Goal: Information Seeking & Learning: Learn about a topic

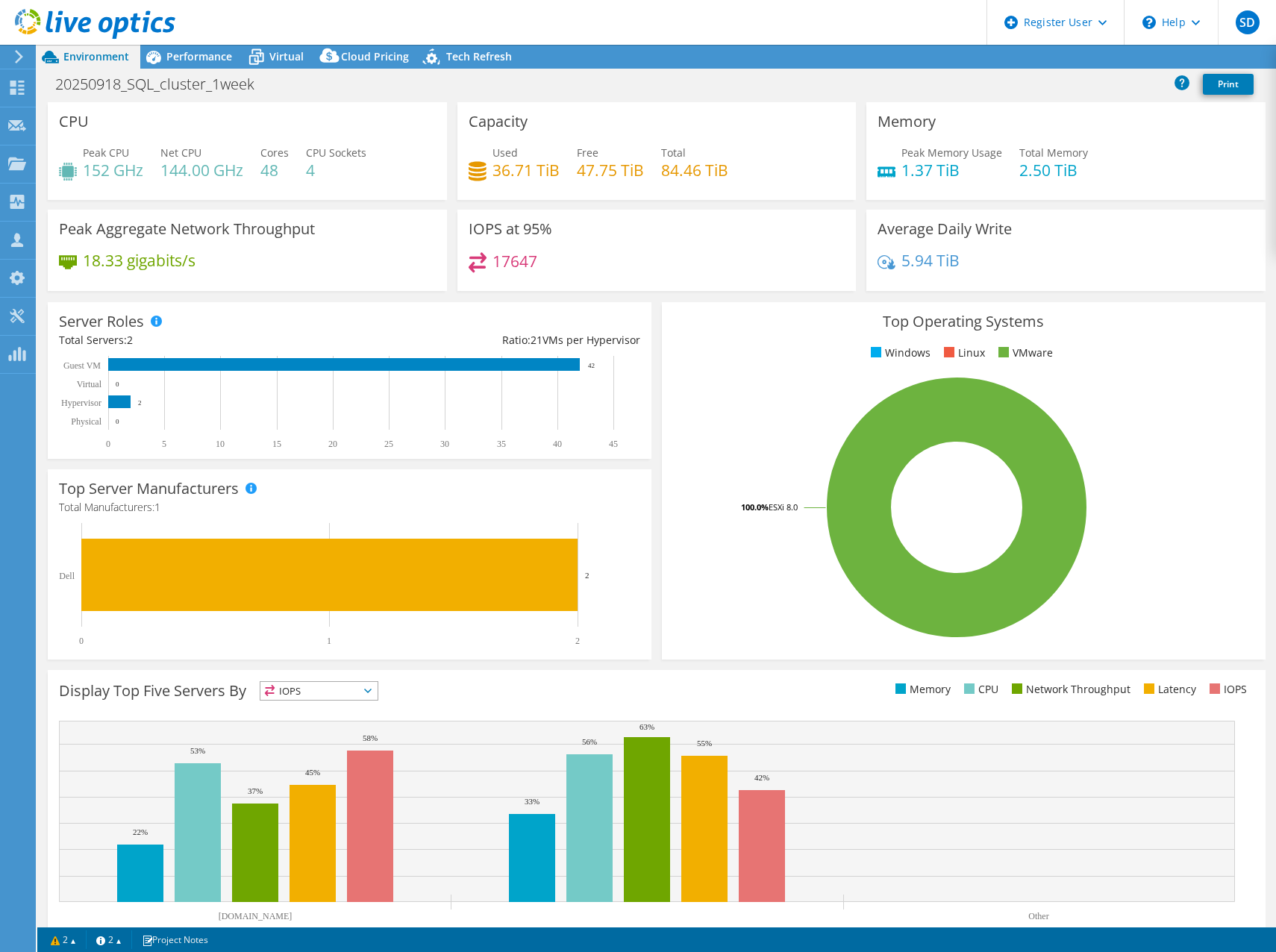
select select "EUFrankfurt"
select select "EUR"
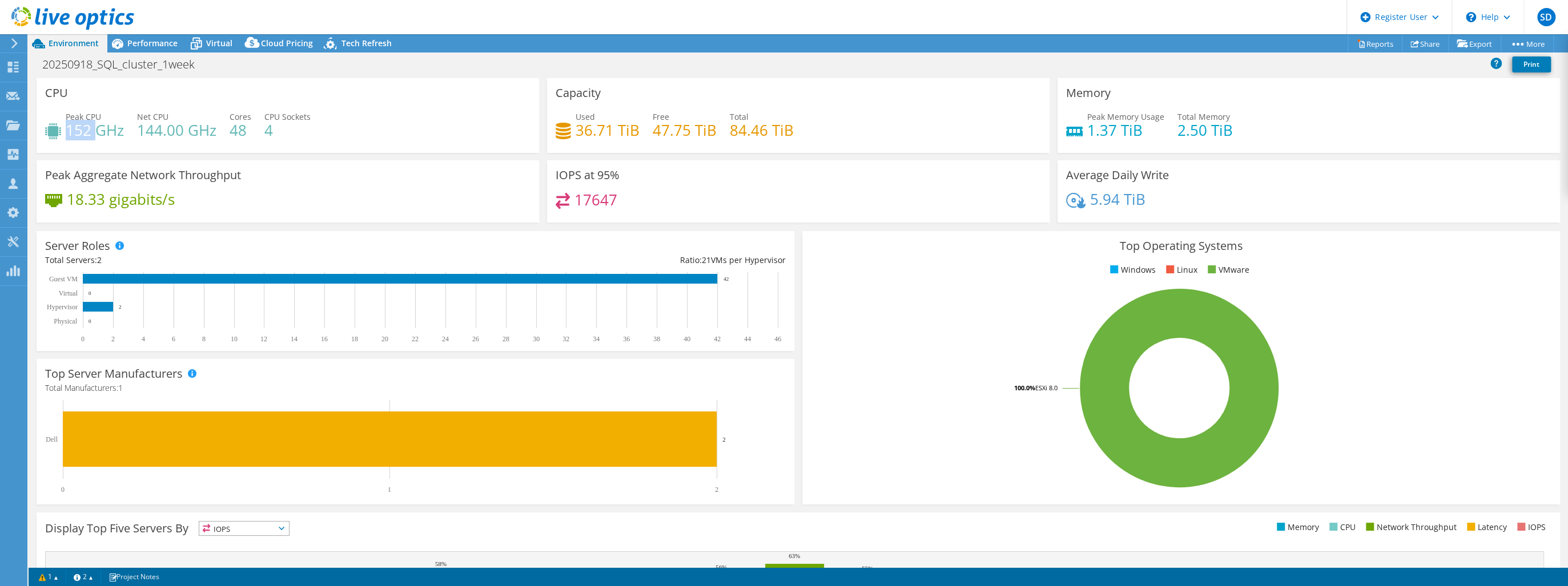
drag, startPoint x: 68, startPoint y: 128, endPoint x: 97, endPoint y: 128, distance: 29.0
click at [97, 128] on h4 "152 GHz" at bounding box center [95, 130] width 58 height 13
click at [868, 384] on rect at bounding box center [1179, 388] width 737 height 200
drag, startPoint x: 1083, startPoint y: 130, endPoint x: 1217, endPoint y: 139, distance: 134.3
click at [976, 139] on div "Peak Memory Usage 1.37 TiB Total Memory 2.50 TiB" at bounding box center [1308, 129] width 485 height 37
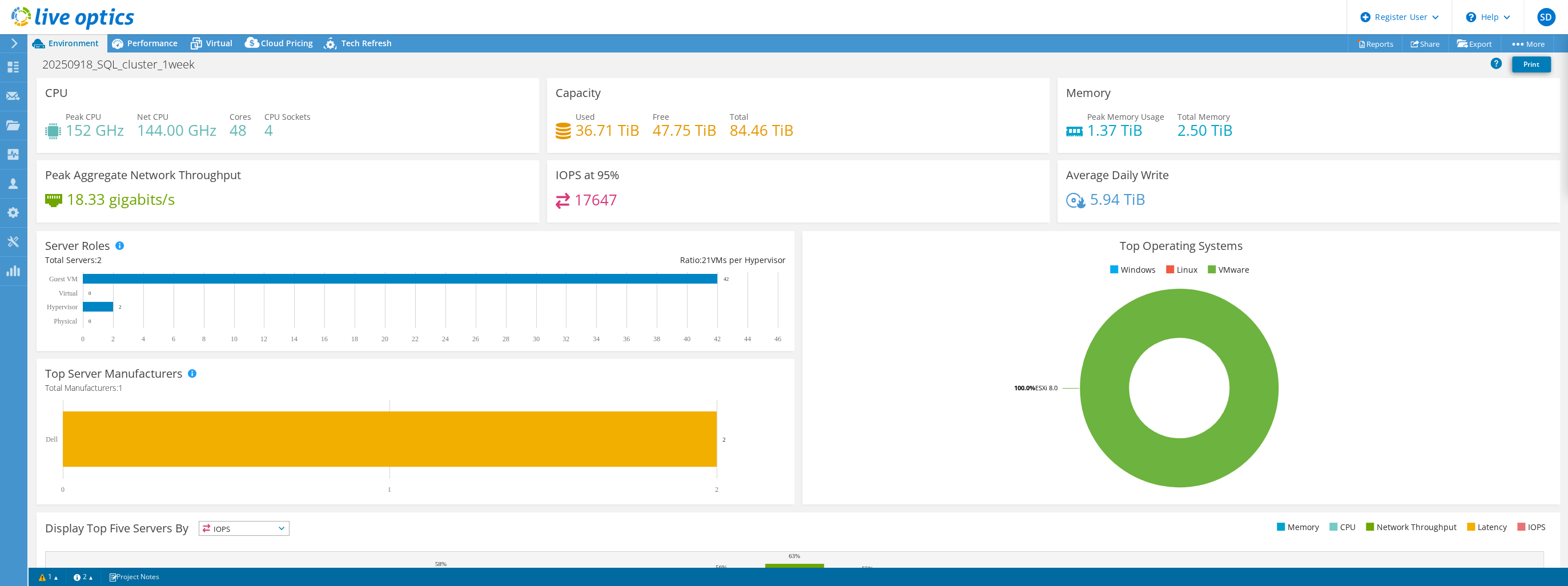
click at [916, 274] on ul "Windows Linux VMware" at bounding box center [1181, 270] width 741 height 13
click at [160, 41] on span "Performance" at bounding box center [152, 43] width 51 height 11
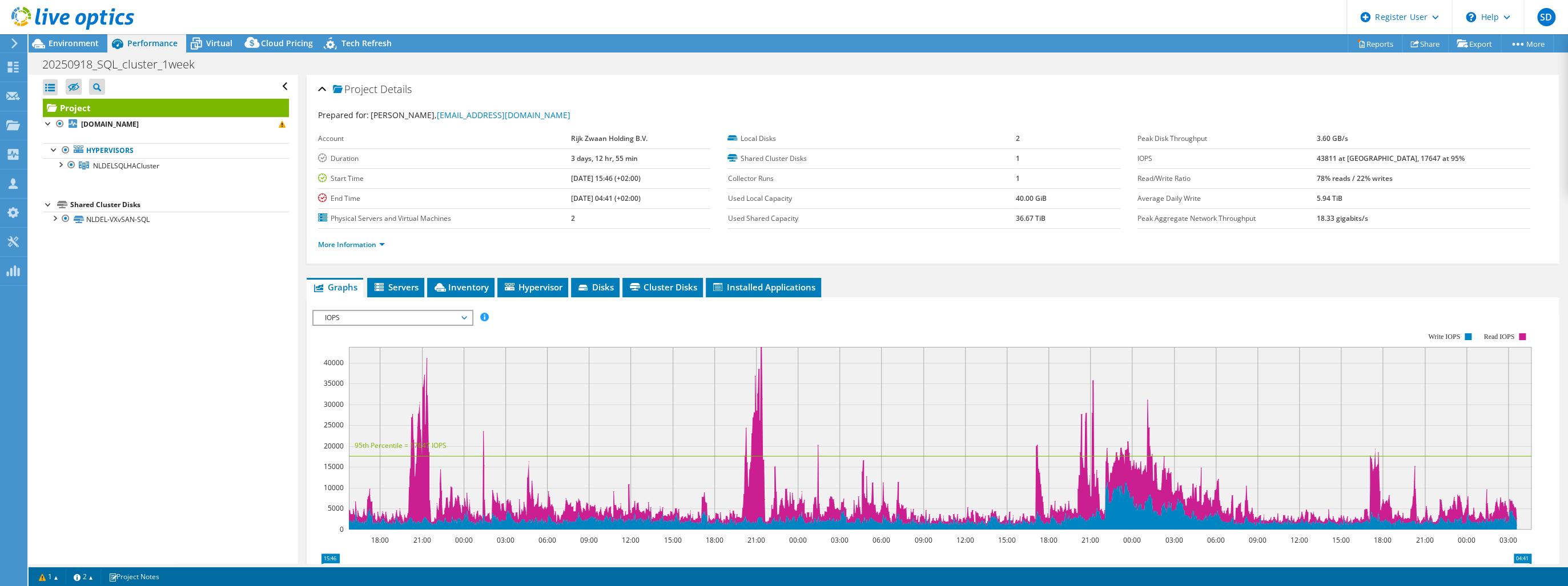
click at [466, 312] on span "IOPS" at bounding box center [392, 318] width 147 height 14
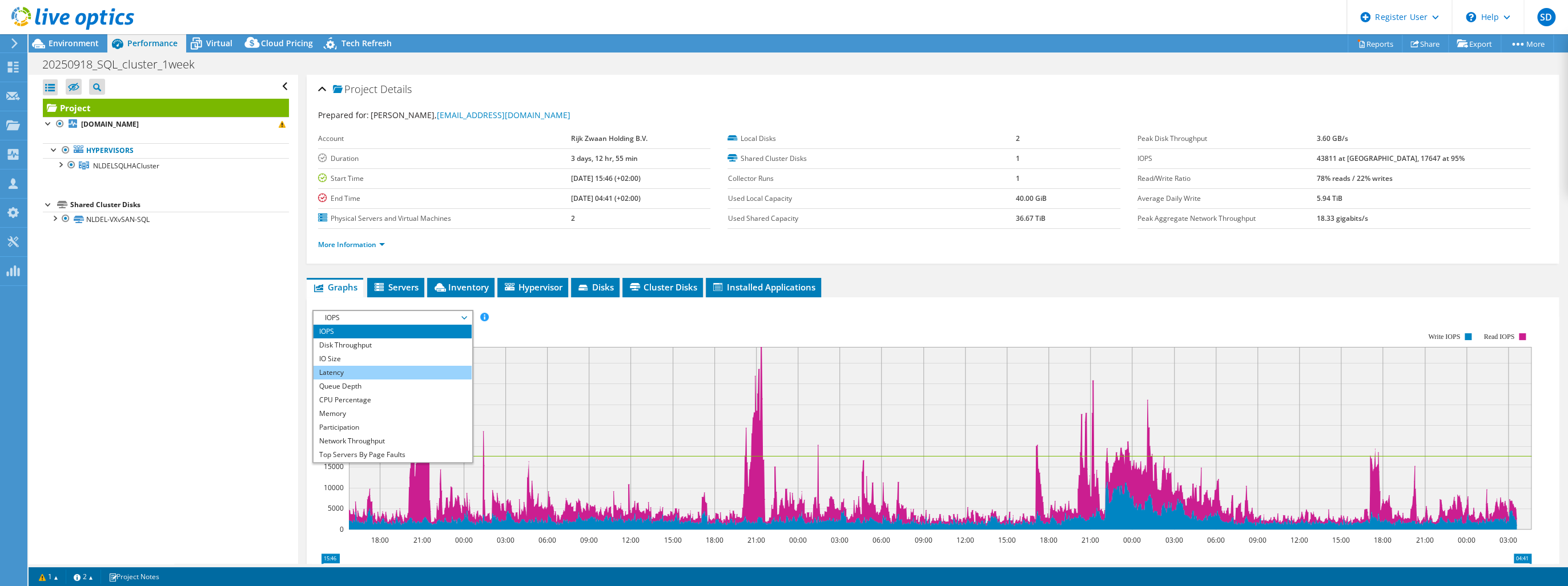
click at [366, 366] on li "Latency" at bounding box center [393, 372] width 158 height 14
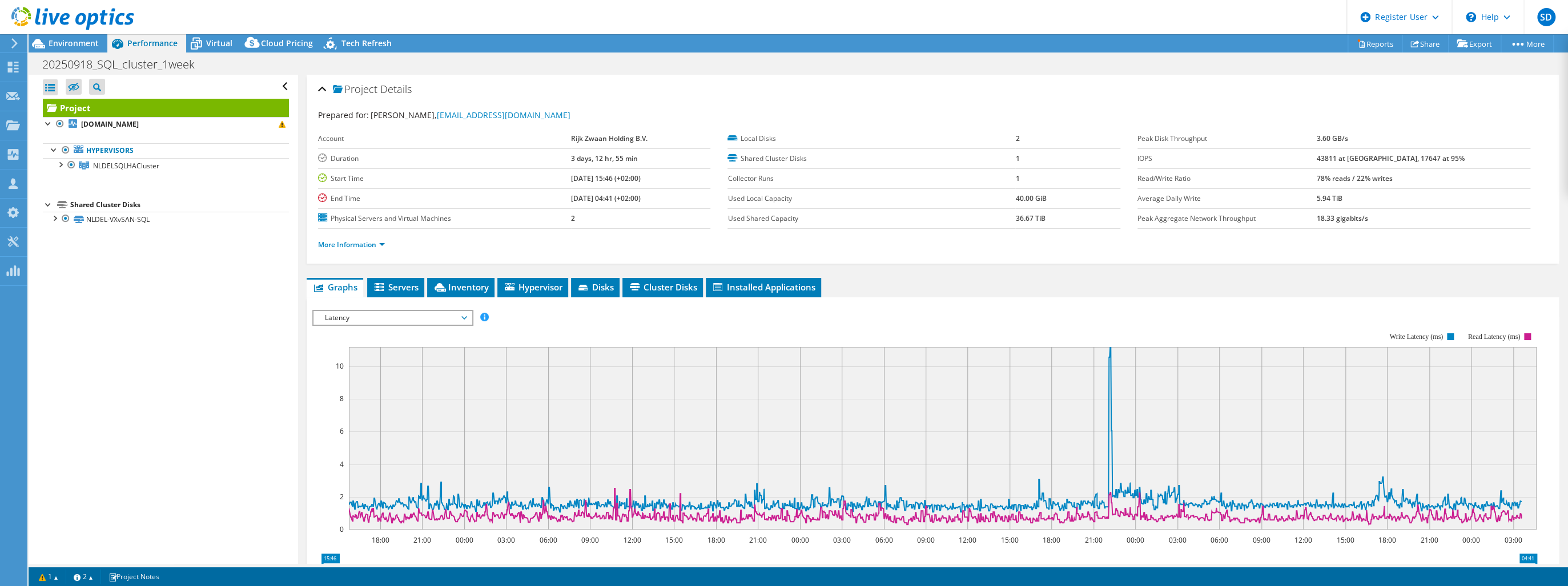
click at [359, 313] on span "Latency" at bounding box center [392, 318] width 147 height 14
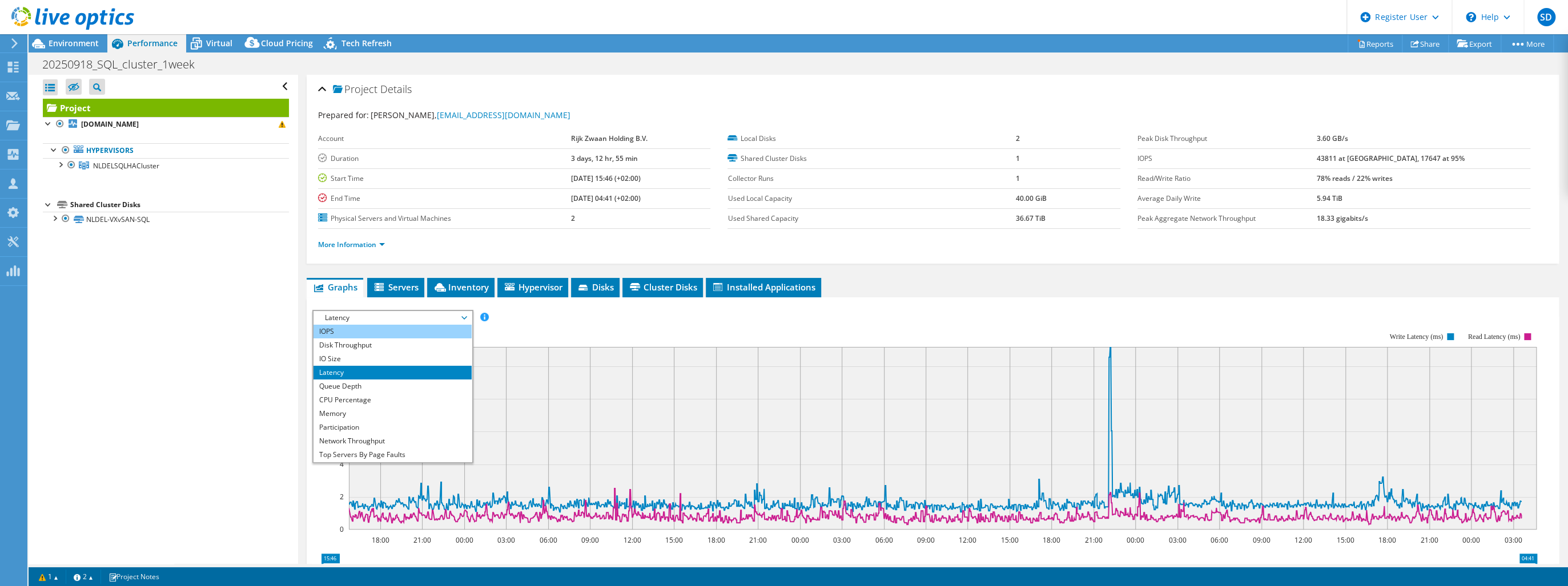
click at [349, 329] on li "IOPS" at bounding box center [393, 332] width 158 height 14
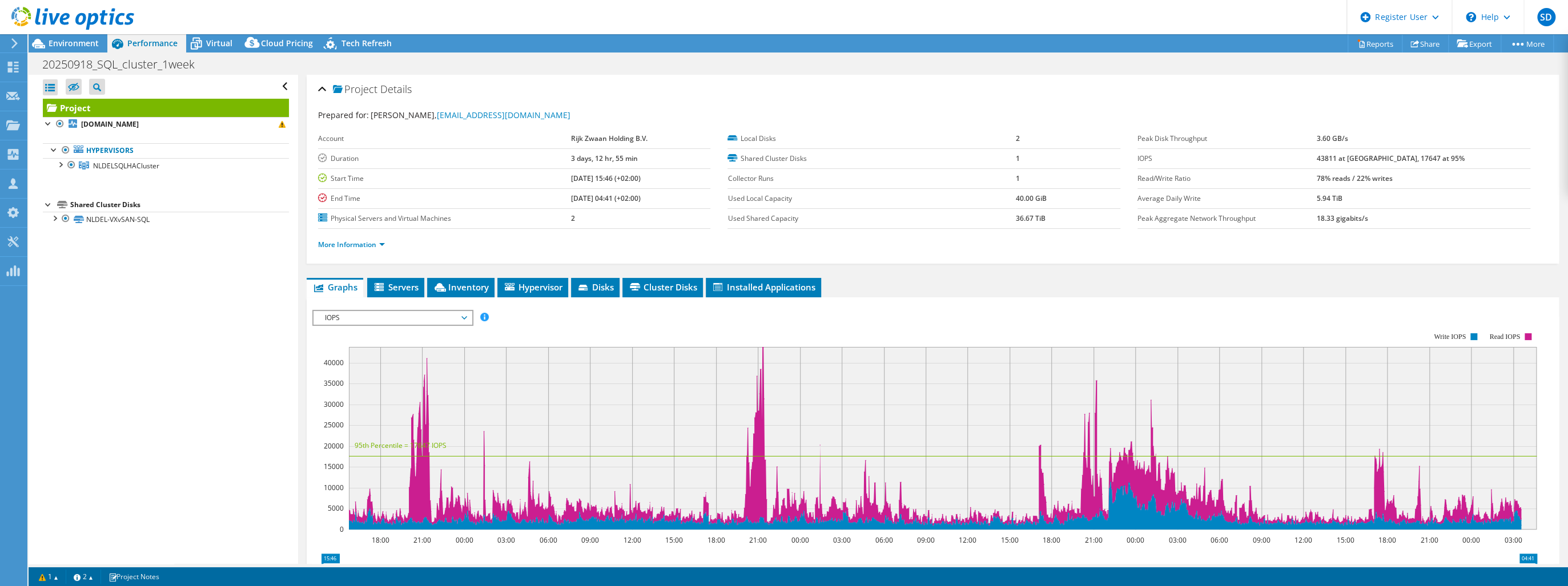
click at [410, 316] on span "IOPS" at bounding box center [392, 318] width 147 height 14
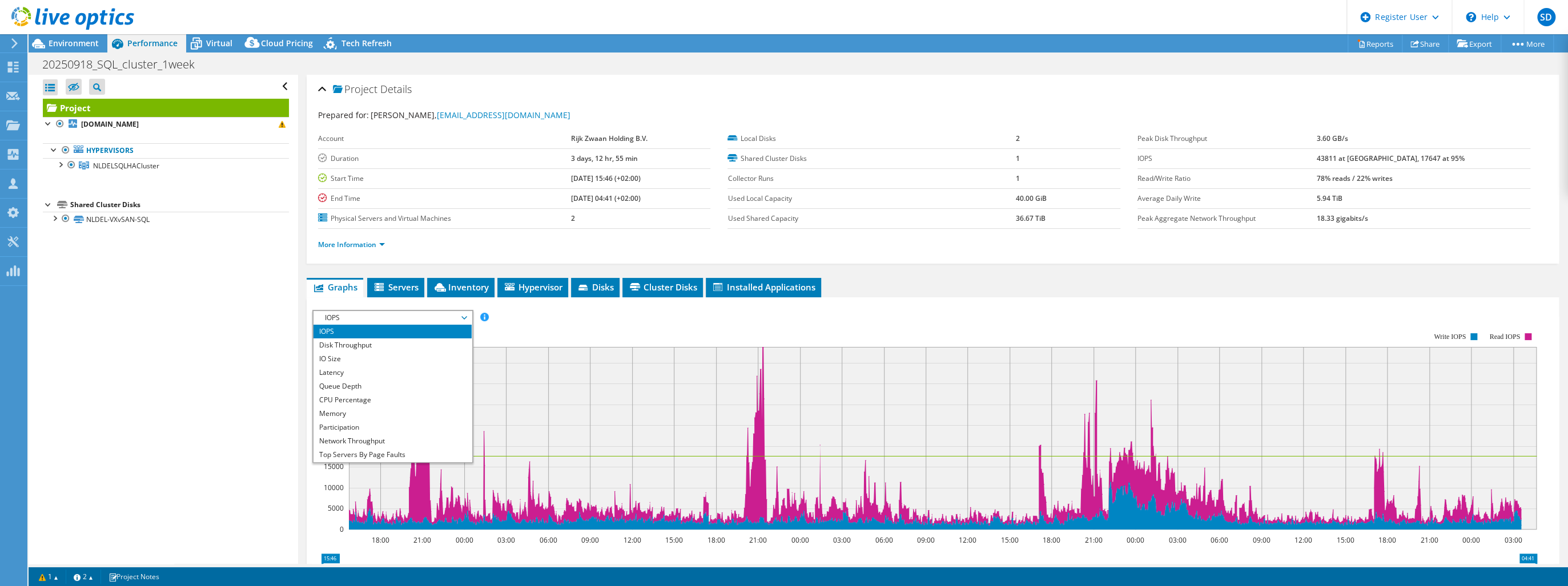
click at [531, 322] on rect at bounding box center [925, 431] width 1225 height 228
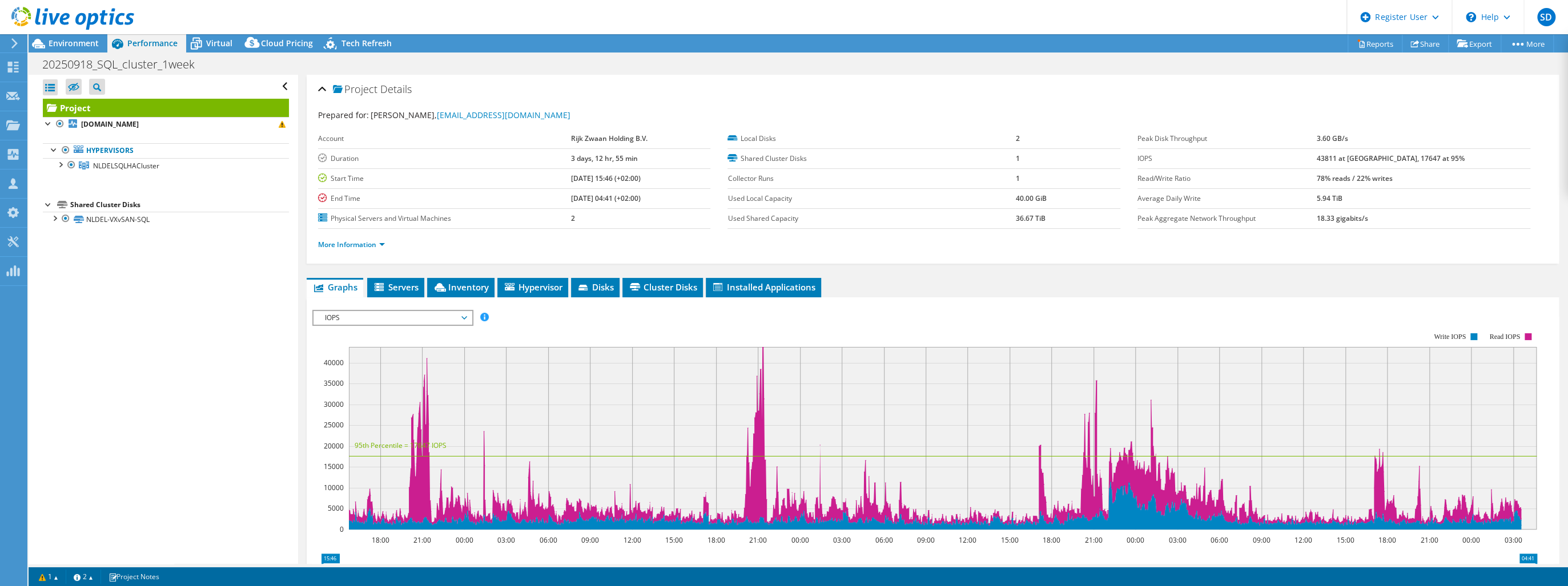
click at [463, 313] on span "IOPS" at bounding box center [392, 318] width 147 height 14
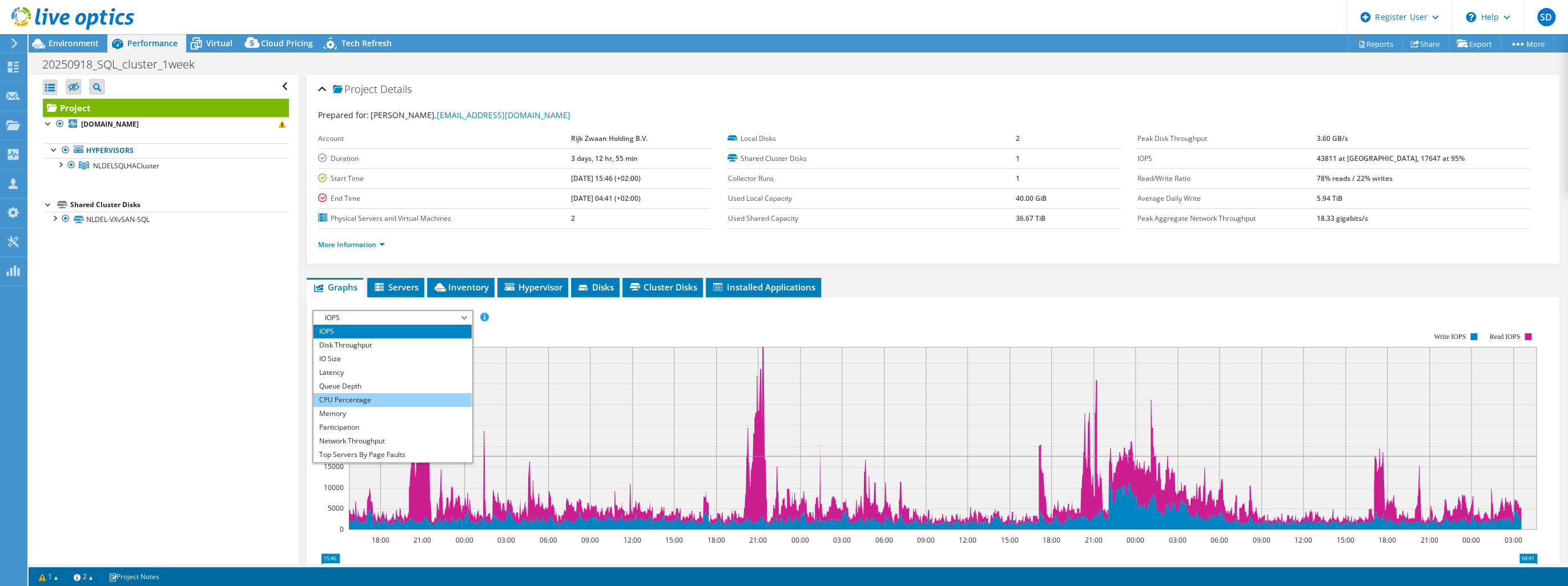
click at [365, 396] on li "CPU Percentage" at bounding box center [393, 400] width 158 height 14
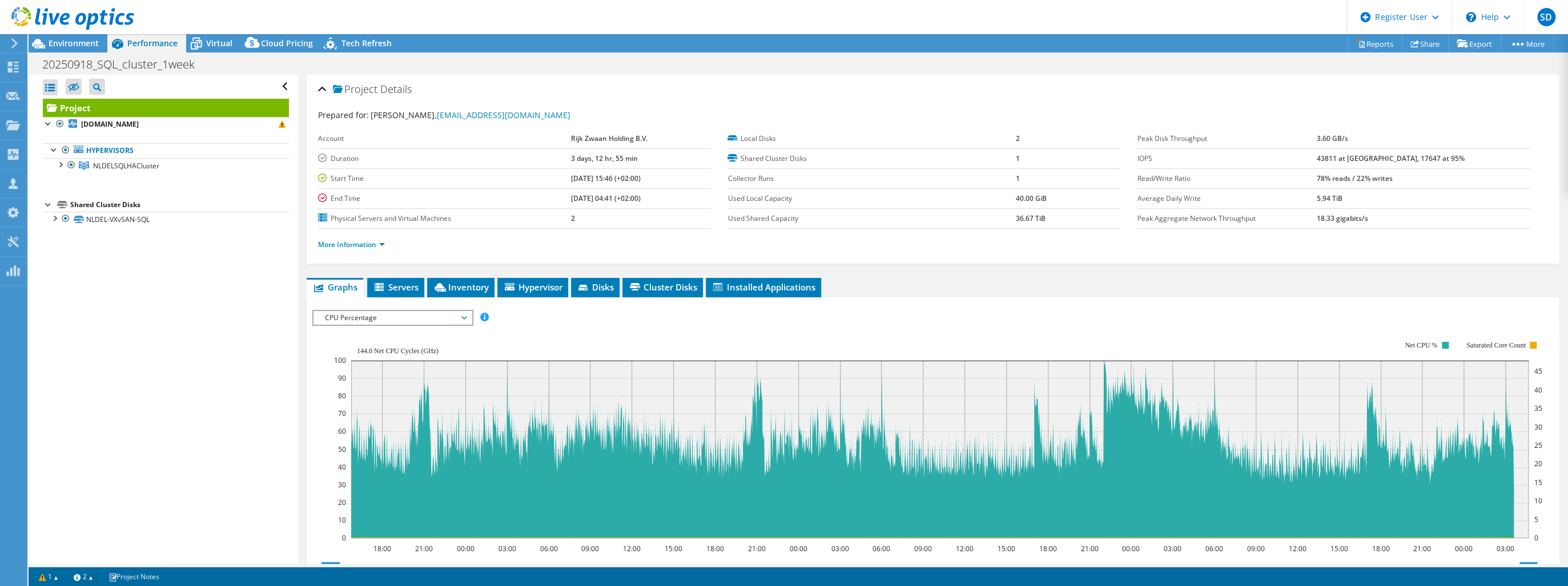
click at [461, 313] on span "CPU Percentage" at bounding box center [392, 318] width 147 height 14
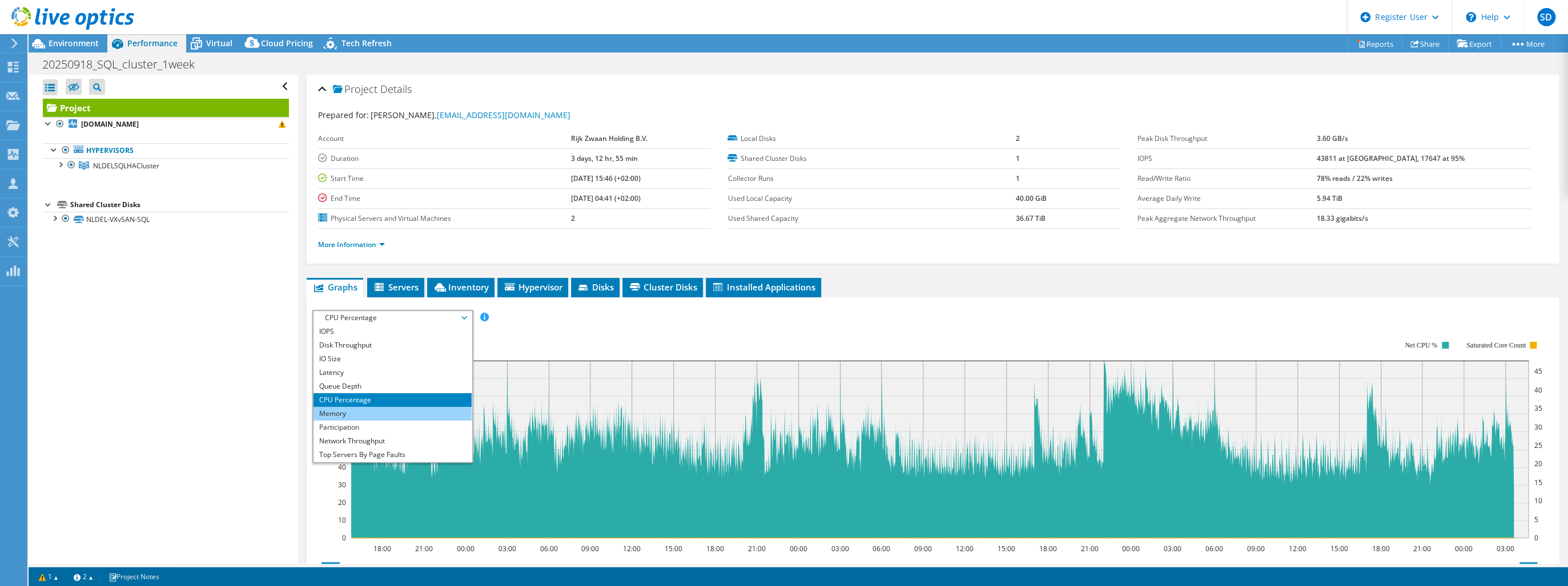
click at [356, 411] on li "Memory" at bounding box center [393, 414] width 158 height 14
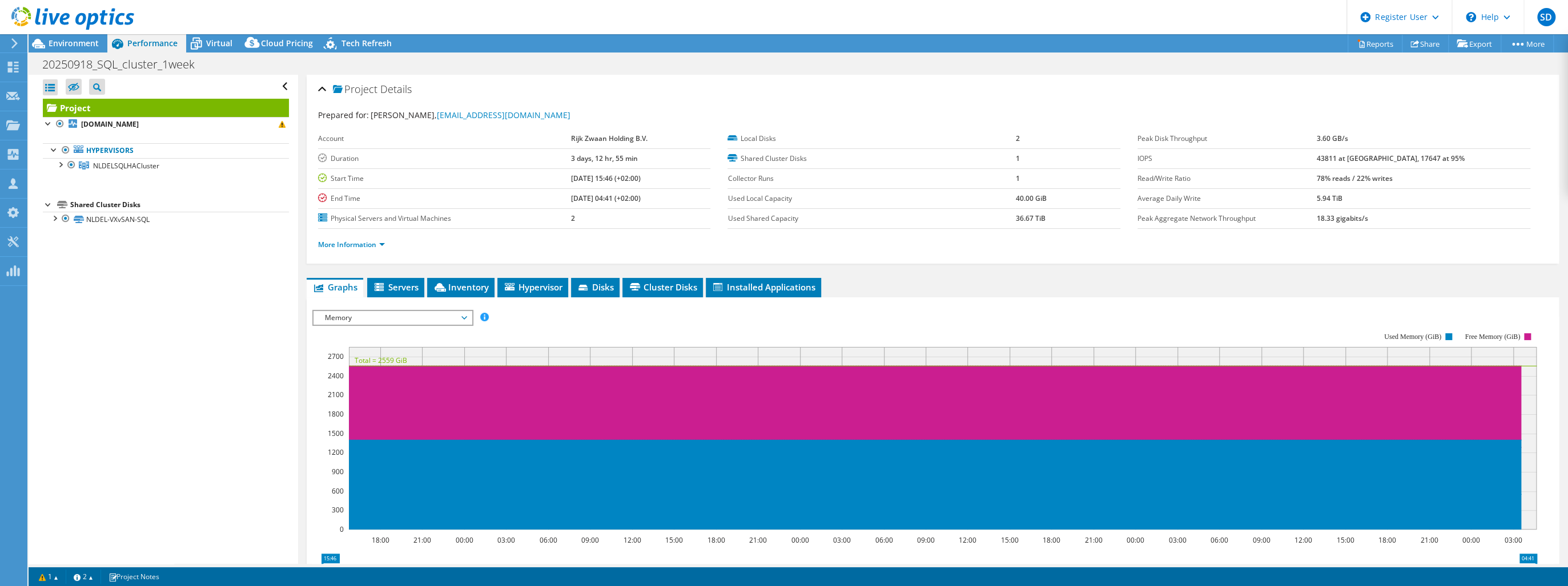
click at [461, 318] on span "Memory" at bounding box center [392, 318] width 147 height 14
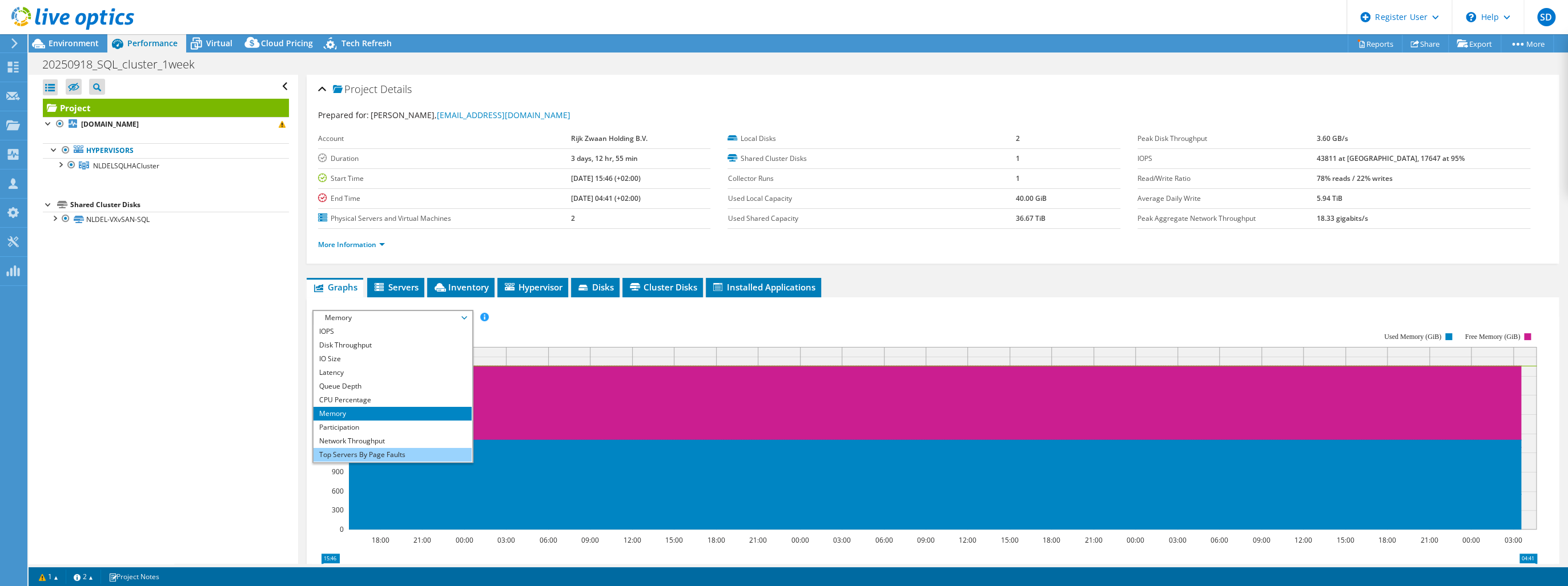
click at [390, 450] on li "Top Servers By Page Faults" at bounding box center [393, 455] width 158 height 14
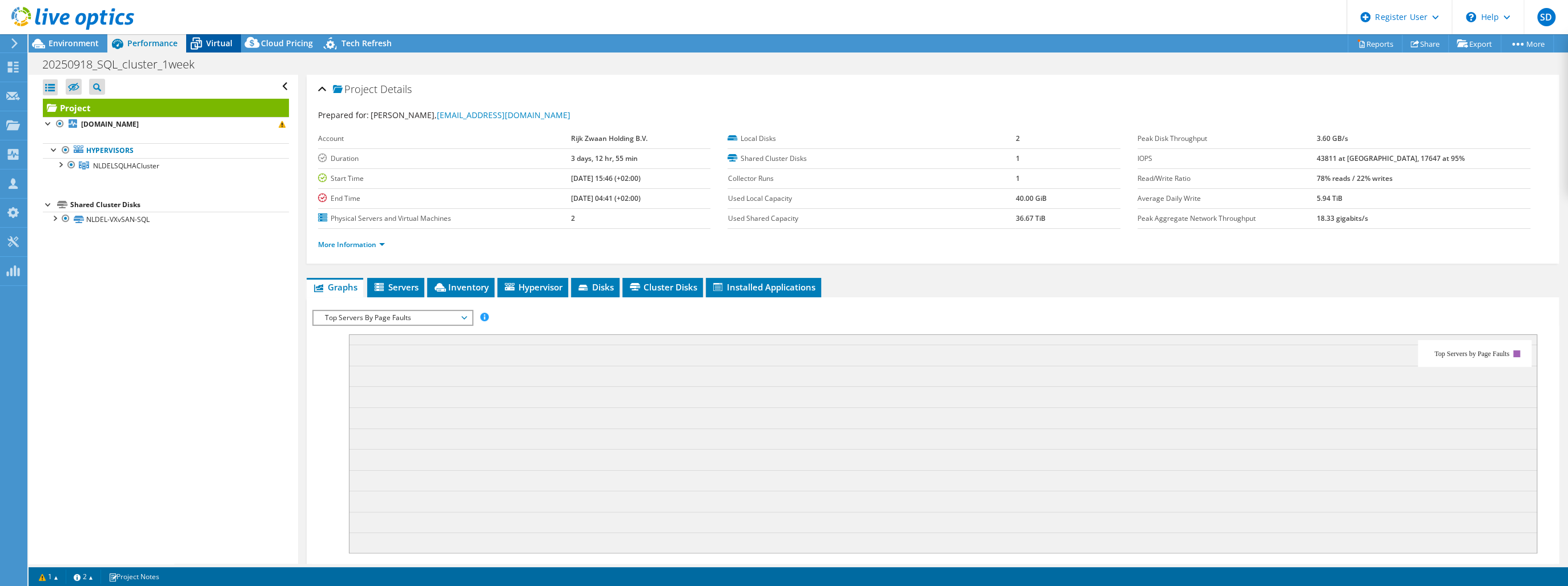
click at [221, 38] on span "Virtual" at bounding box center [219, 43] width 26 height 11
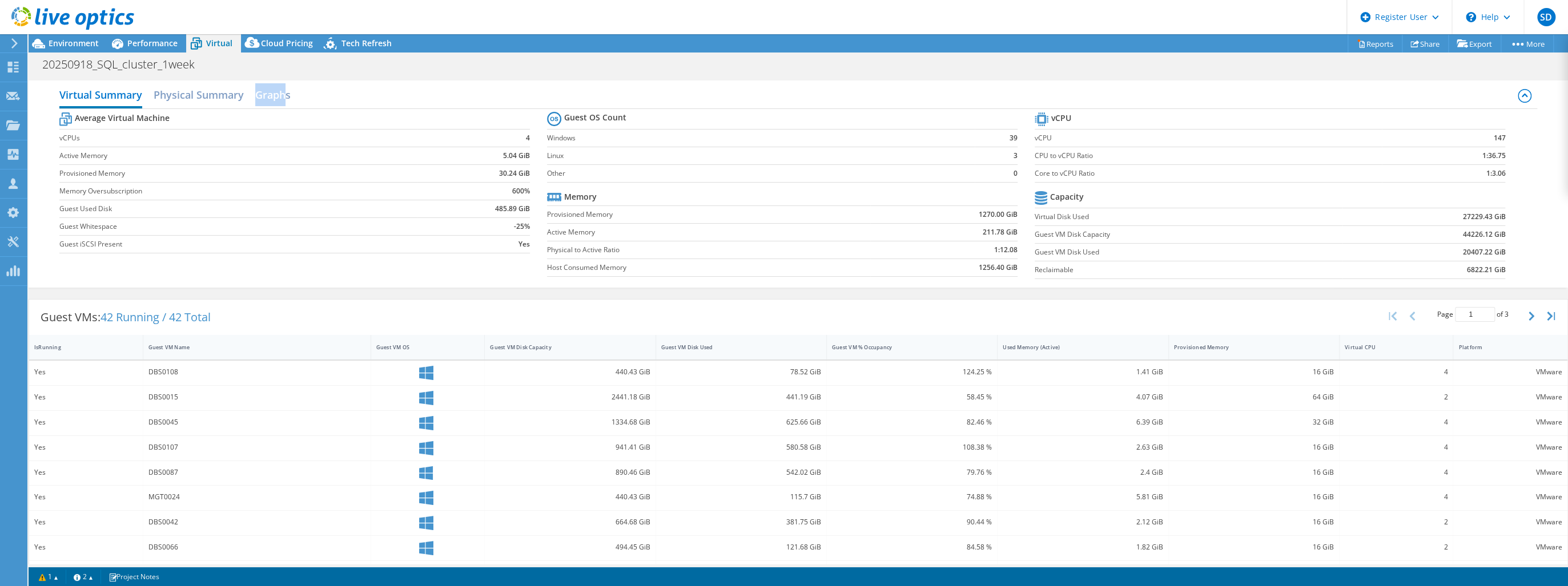
drag, startPoint x: 283, startPoint y: 89, endPoint x: 272, endPoint y: 80, distance: 14.2
click at [272, 80] on div "Virtual Summary Physical Summary Graphs Average Virtual Machine vCPUs 4 Active …" at bounding box center [798, 184] width 1539 height 208
drag, startPoint x: 272, startPoint y: 80, endPoint x: 324, endPoint y: 88, distance: 52.6
click at [324, 88] on div "Virtual Summary Physical Summary Graphs" at bounding box center [799, 96] width 1478 height 26
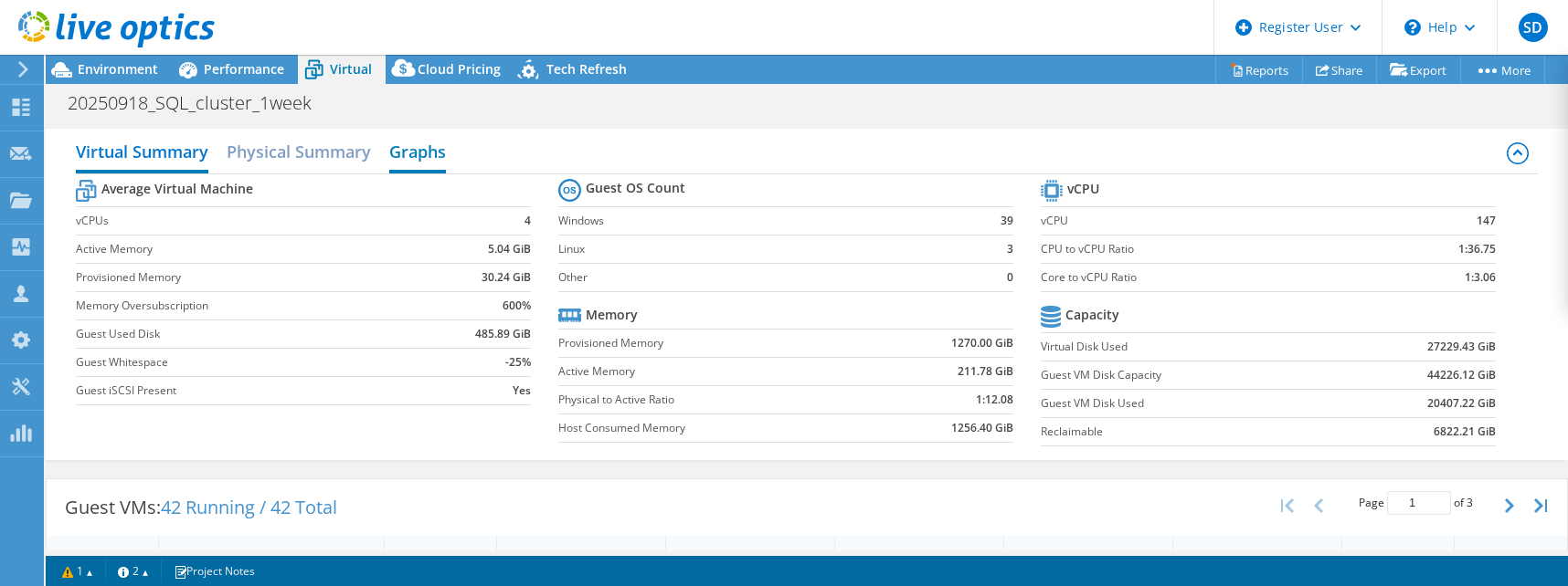
click at [393, 154] on h2 "Graphs" at bounding box center [418, 153] width 56 height 40
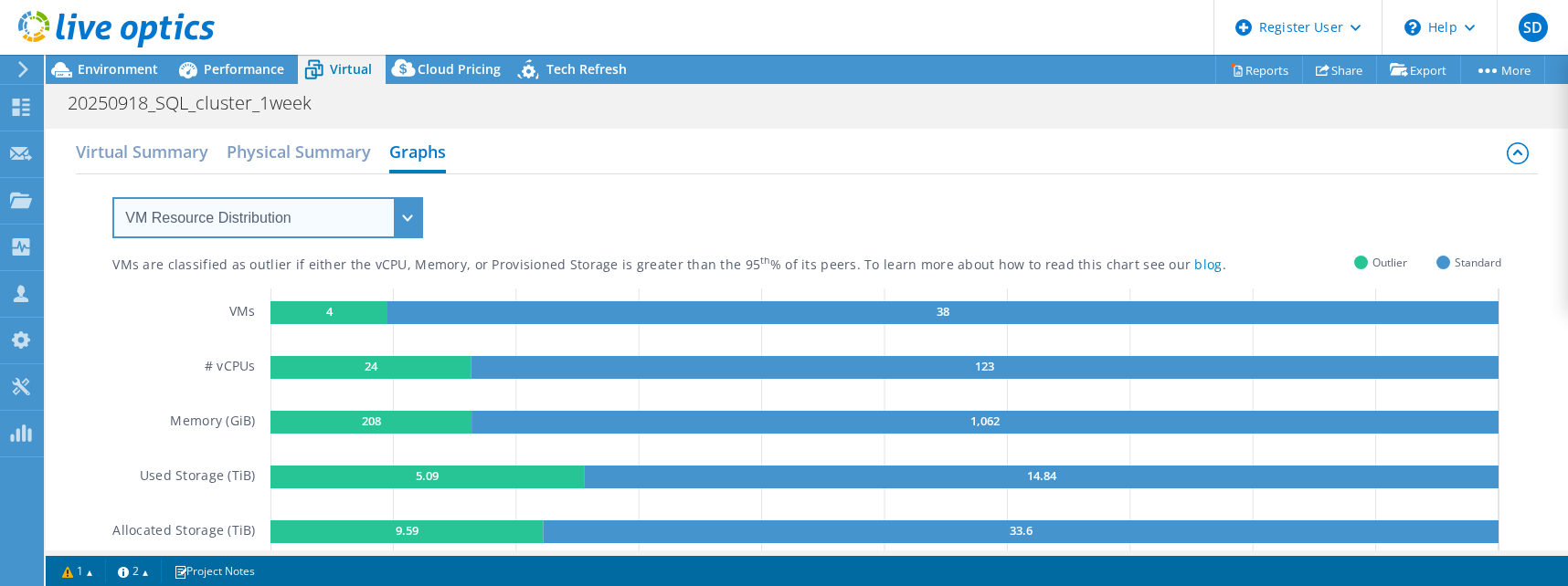
click at [399, 212] on select "VM Resource Distribution Provisioning Contrast Over Provisioning" at bounding box center [267, 218] width 311 height 41
select select "Over Provisioning"
click at [112, 198] on select "VM Resource Distribution Provisioning Contrast Over Provisioning" at bounding box center [267, 218] width 311 height 41
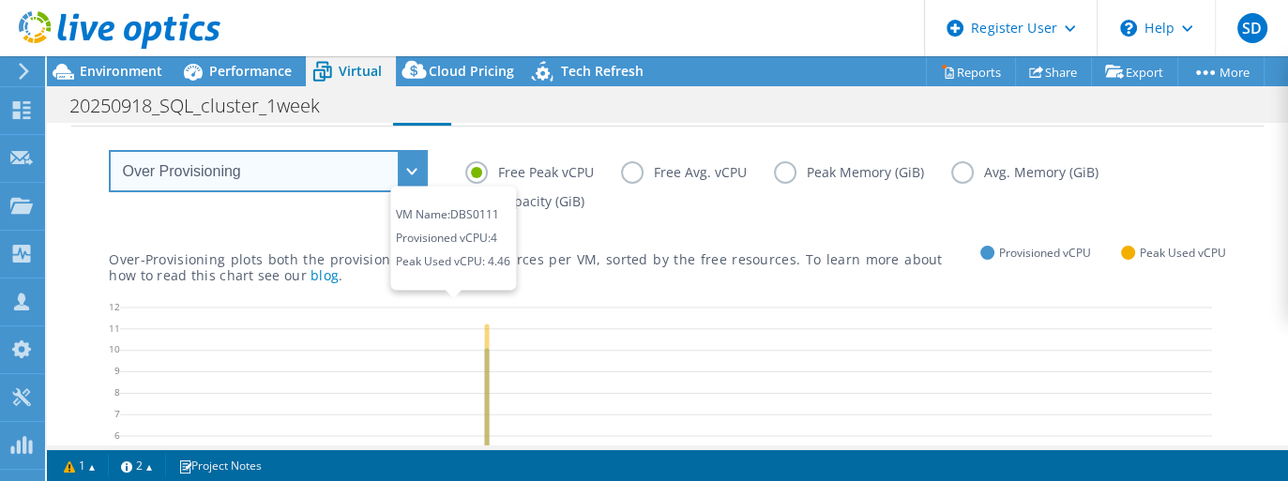
scroll to position [40, 0]
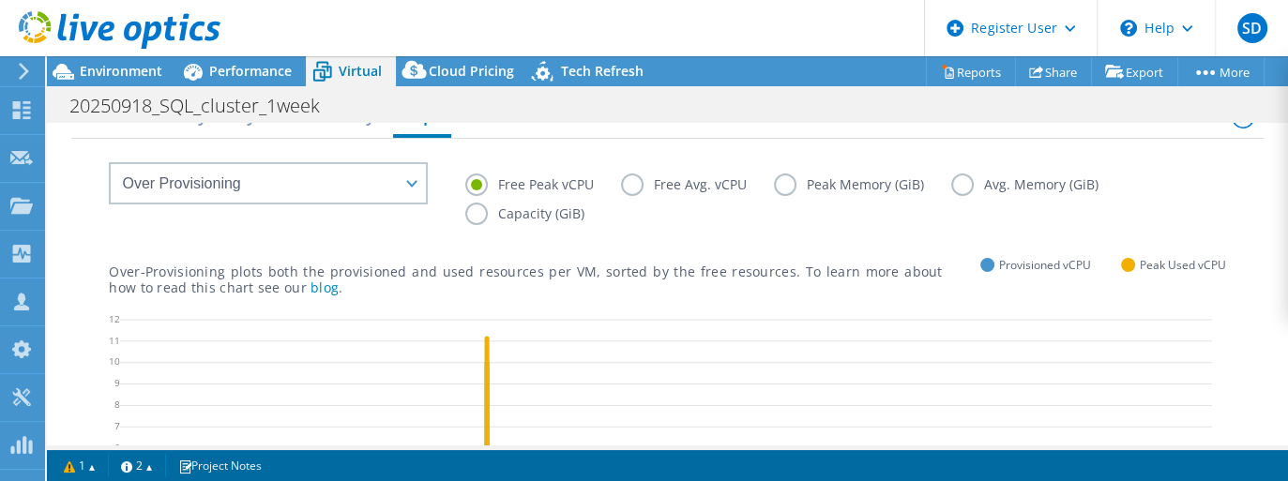
click at [629, 184] on label "Free Avg. vCPU" at bounding box center [697, 185] width 153 height 23
click at [0, 0] on input "Free Avg. vCPU" at bounding box center [0, 0] width 0 height 0
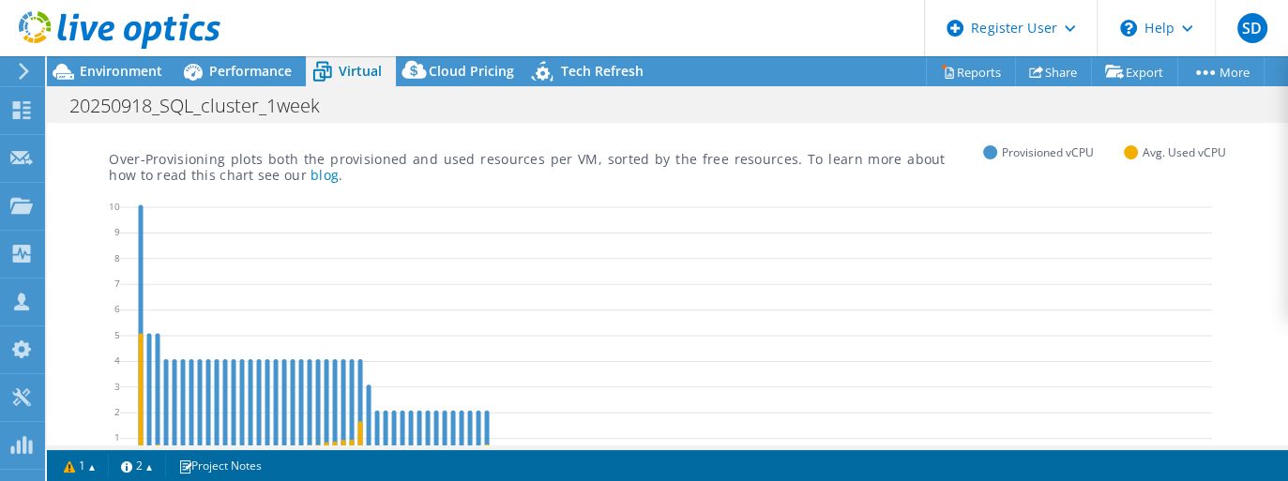
scroll to position [190, 0]
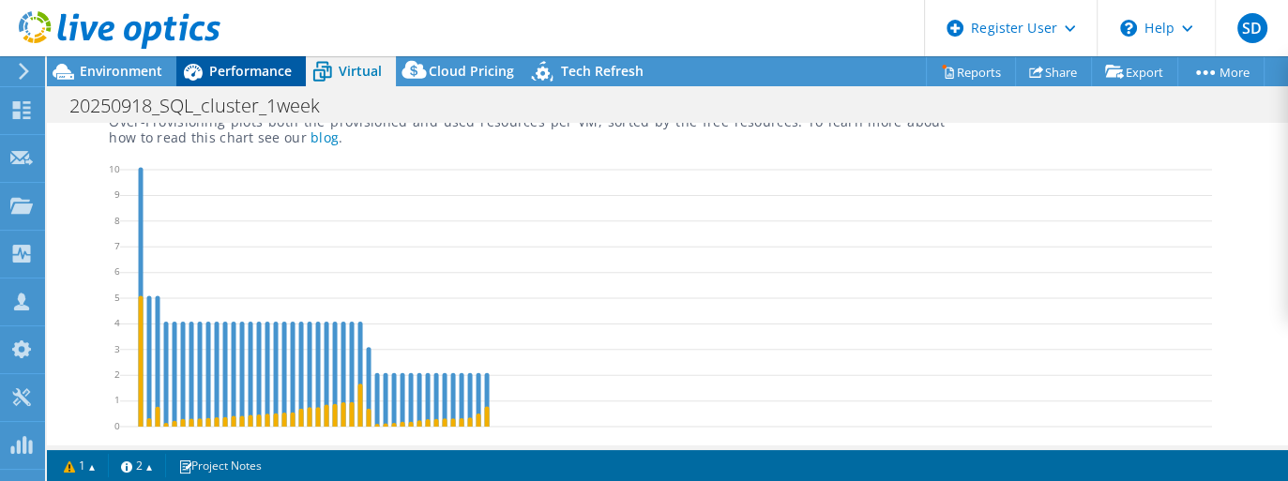
click at [258, 69] on span "Performance" at bounding box center [250, 71] width 83 height 18
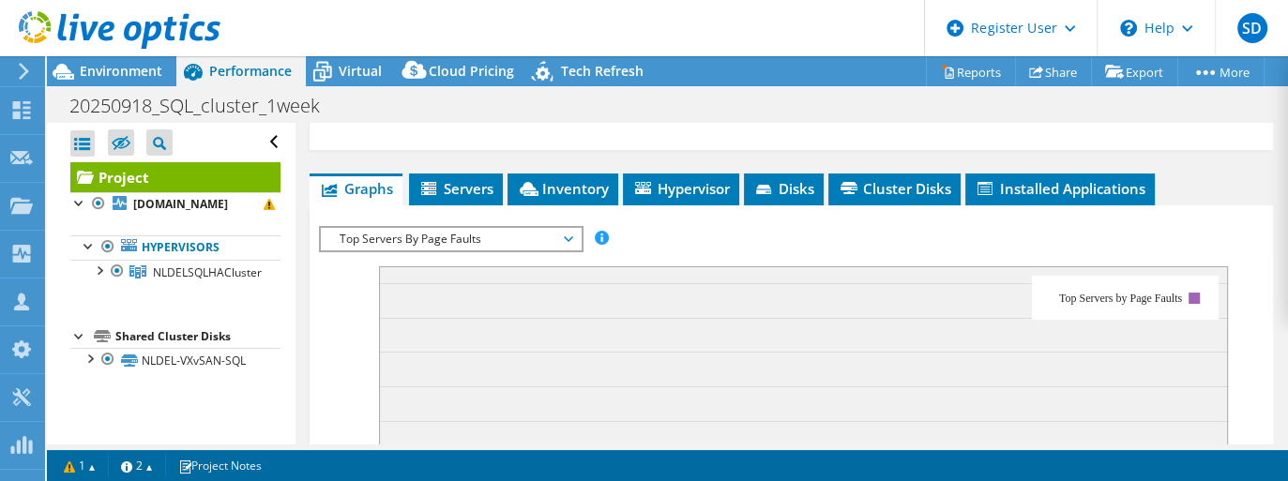
scroll to position [450, 0]
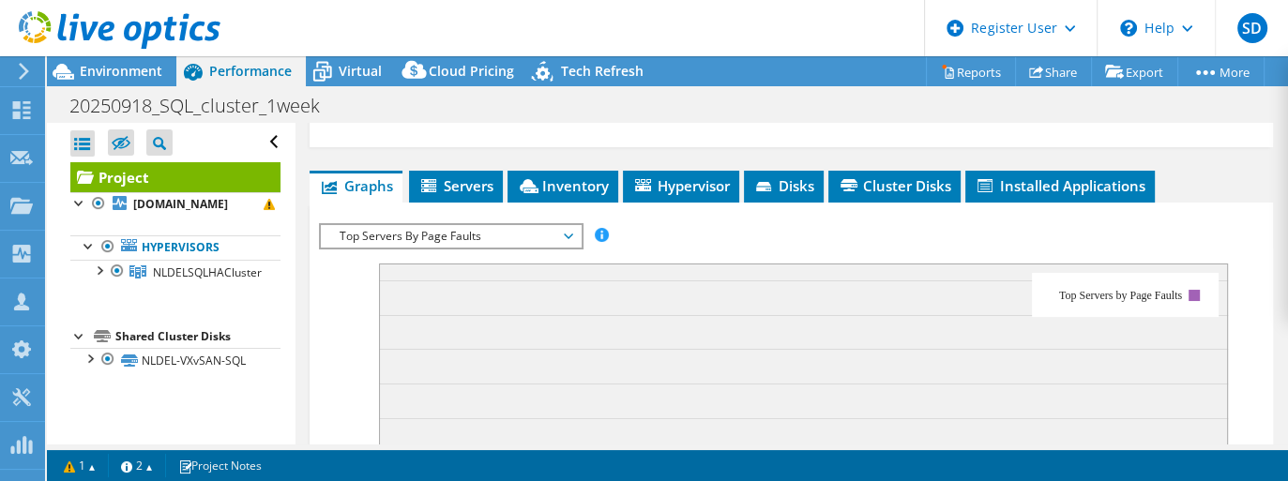
click at [569, 231] on span "Top Servers By Page Faults" at bounding box center [450, 236] width 241 height 23
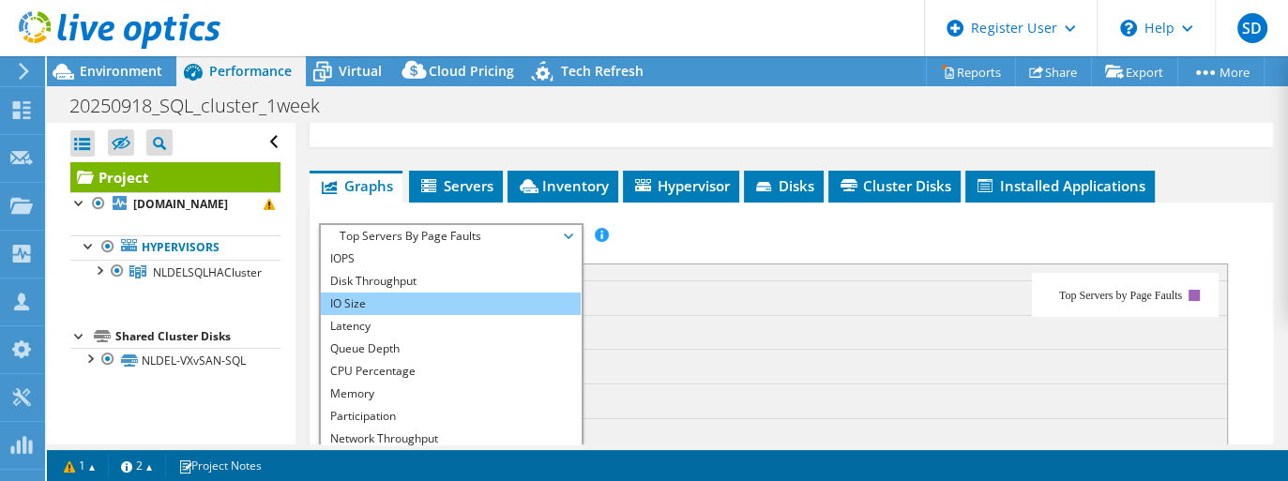
click at [371, 296] on li "IO Size" at bounding box center [451, 304] width 260 height 23
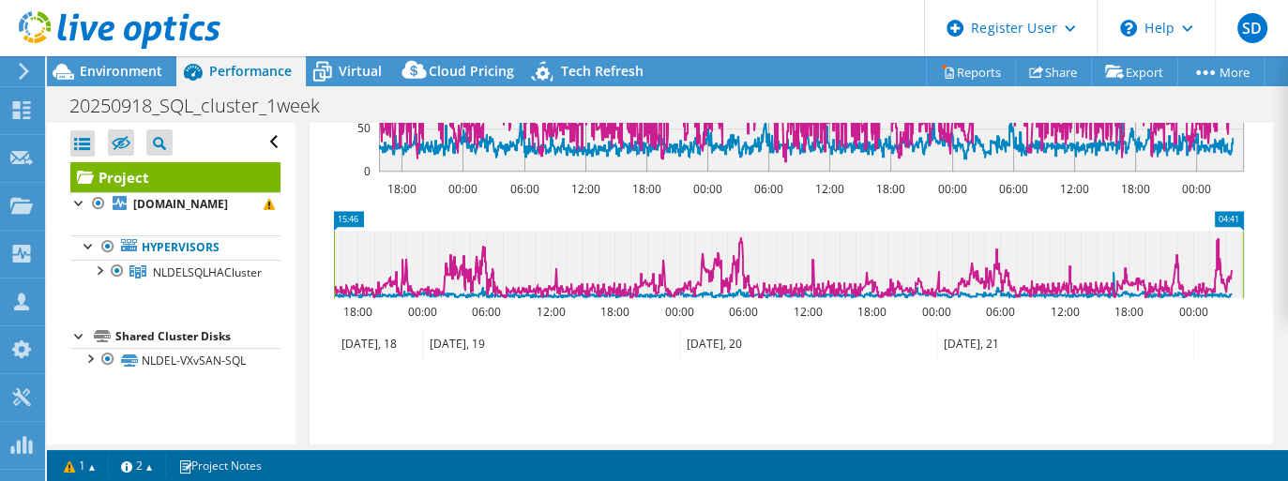
scroll to position [826, 0]
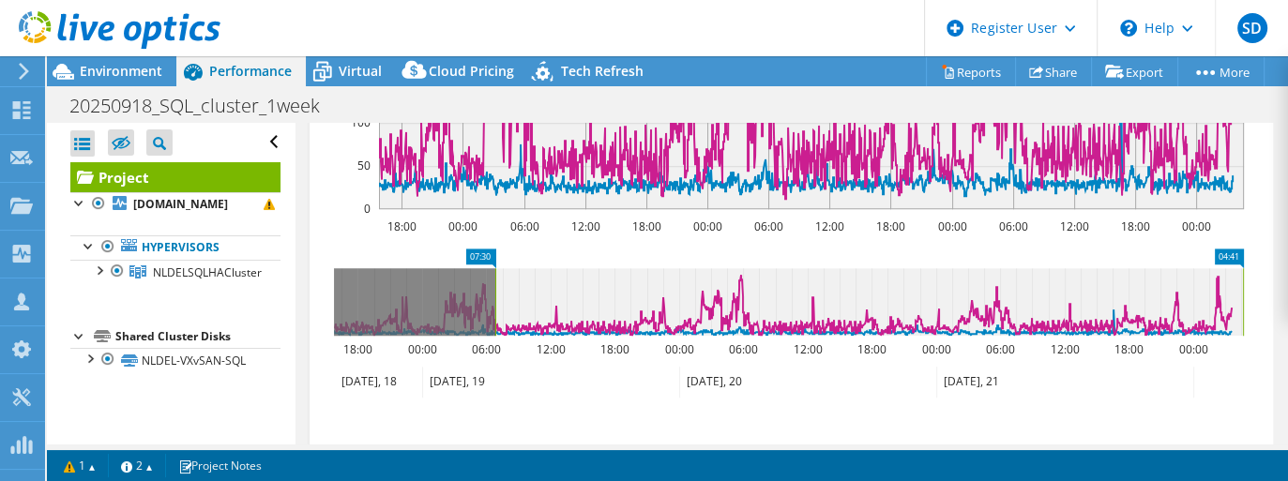
drag, startPoint x: 335, startPoint y: 292, endPoint x: 496, endPoint y: 302, distance: 161.7
click at [496, 302] on rect at bounding box center [496, 302] width 8 height 68
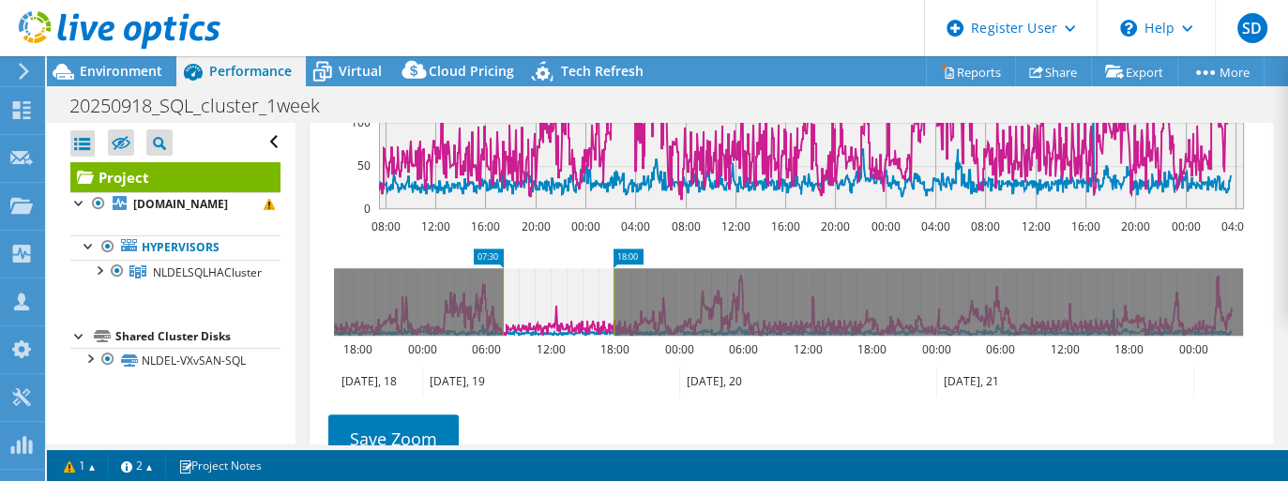
drag, startPoint x: 1242, startPoint y: 295, endPoint x: 613, endPoint y: 301, distance: 629.5
click at [613, 301] on rect at bounding box center [614, 302] width 8 height 68
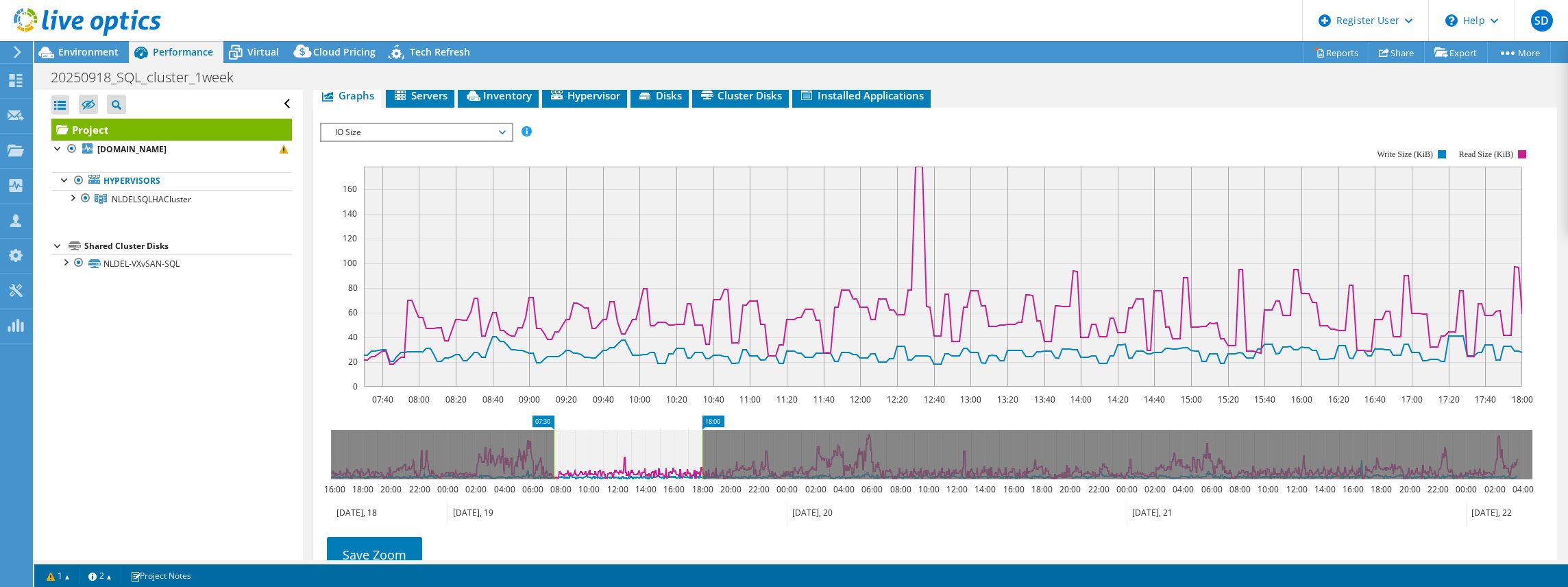
scroll to position [235, 0]
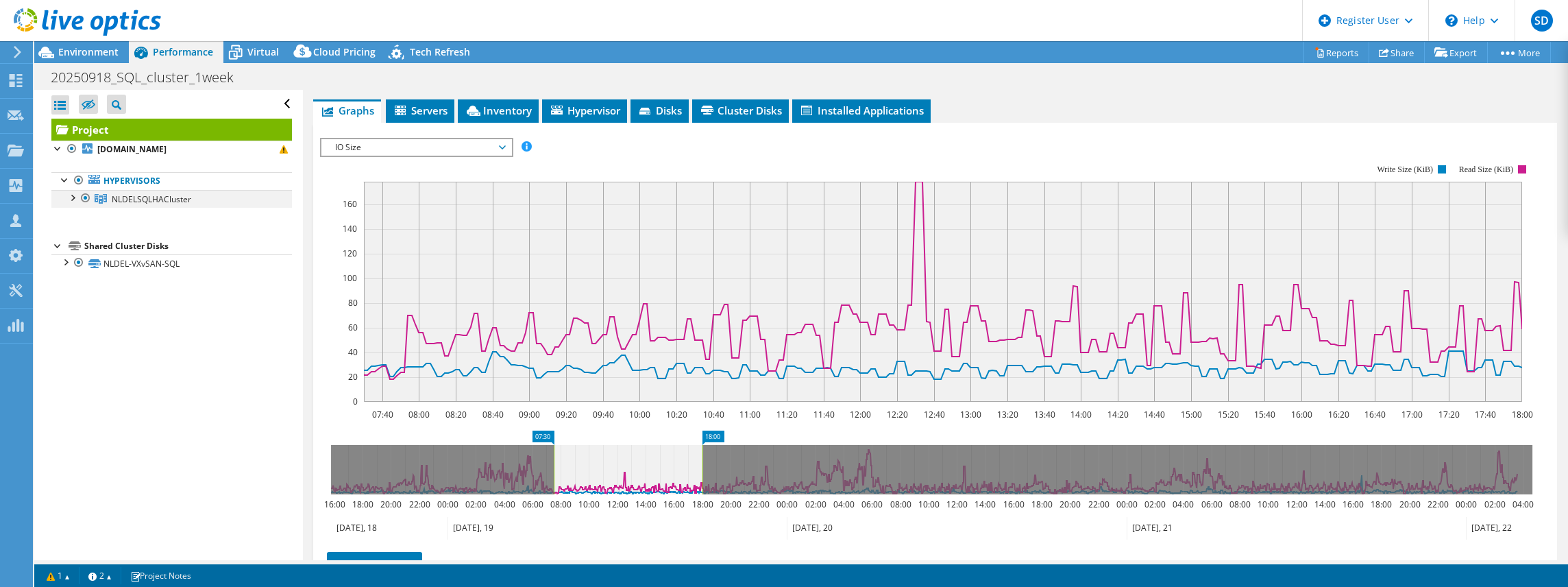
click at [74, 194] on div at bounding box center [72, 197] width 14 height 14
click at [500, 142] on span "IO Size" at bounding box center [416, 147] width 176 height 17
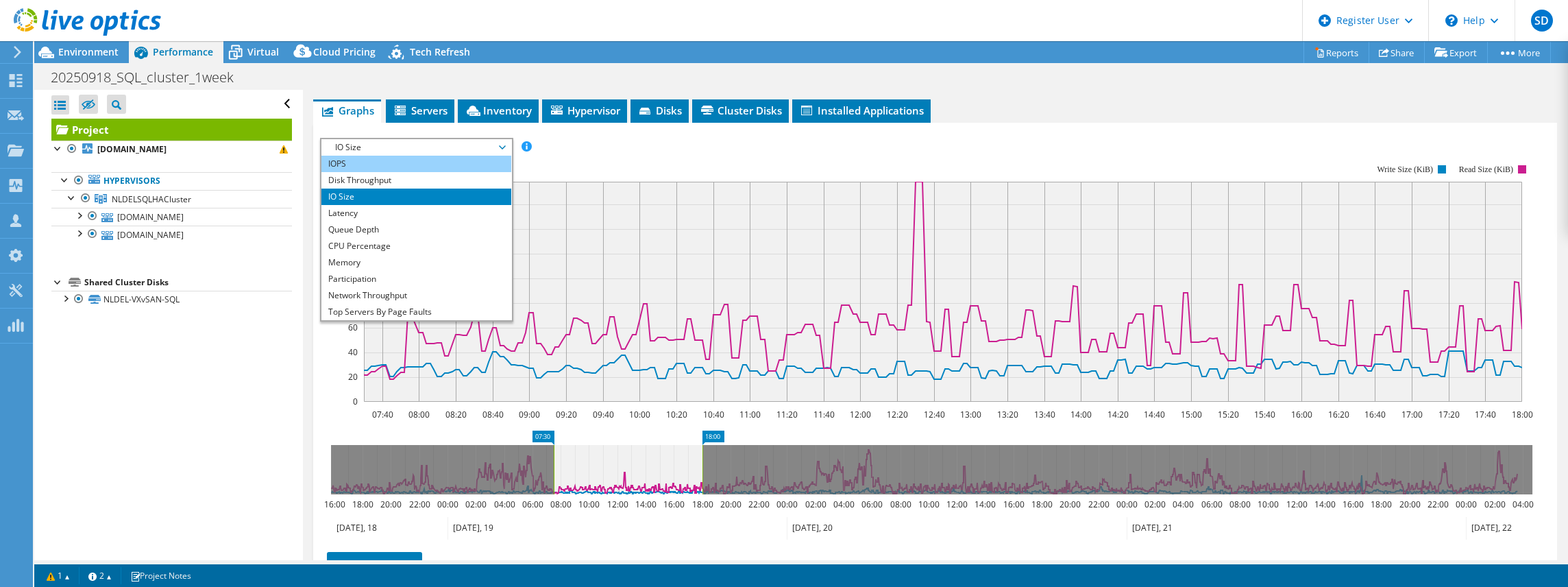
click at [358, 158] on li "IOPS" at bounding box center [416, 164] width 190 height 17
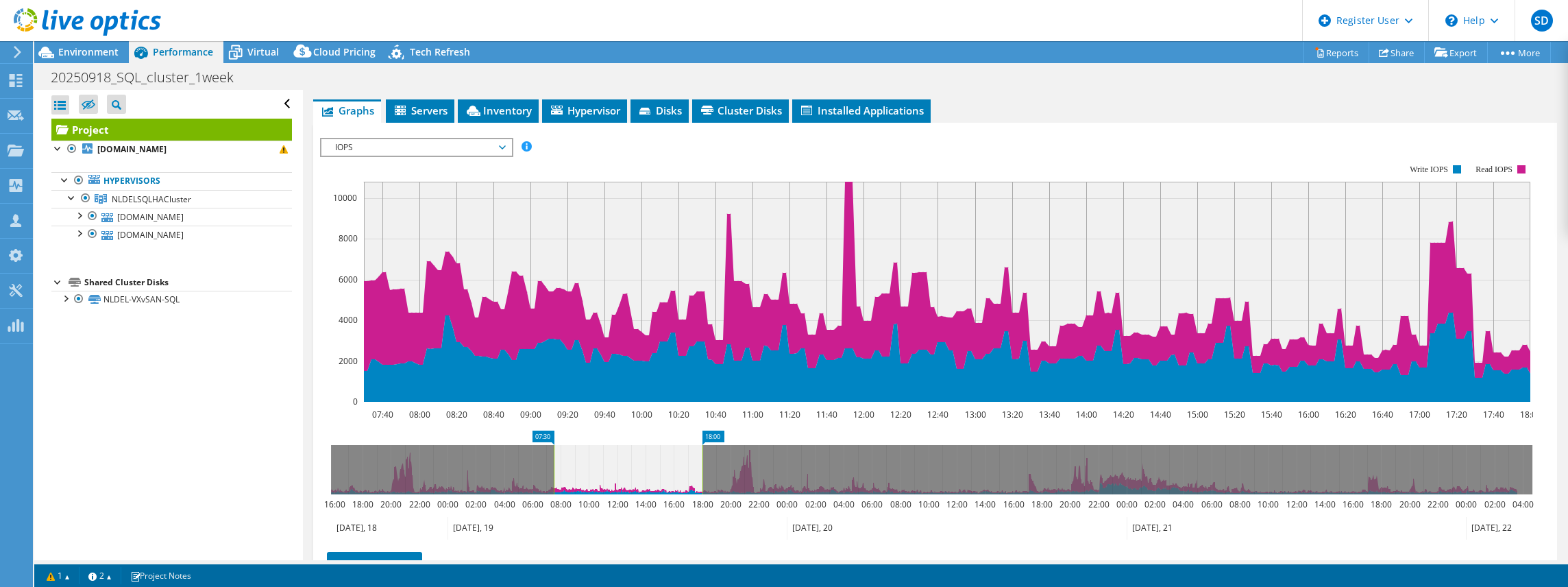
click at [501, 141] on span "IOPS" at bounding box center [416, 147] width 176 height 17
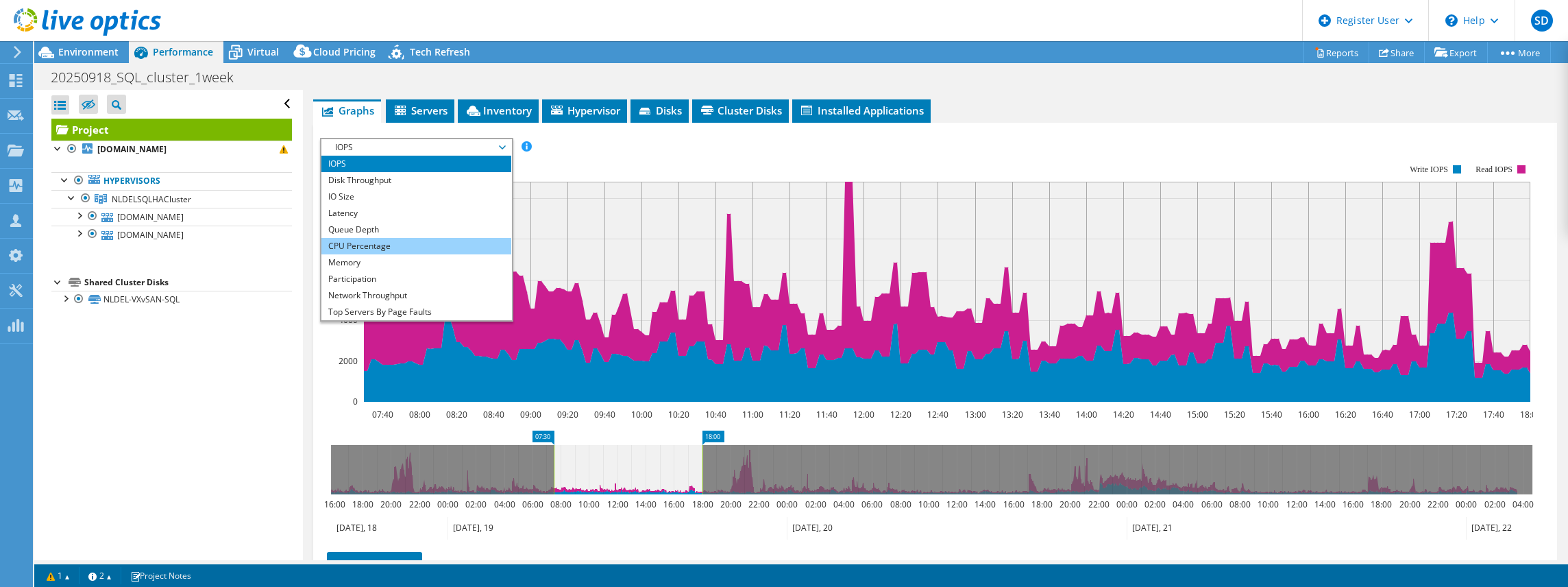
click at [371, 241] on li "CPU Percentage" at bounding box center [416, 246] width 190 height 17
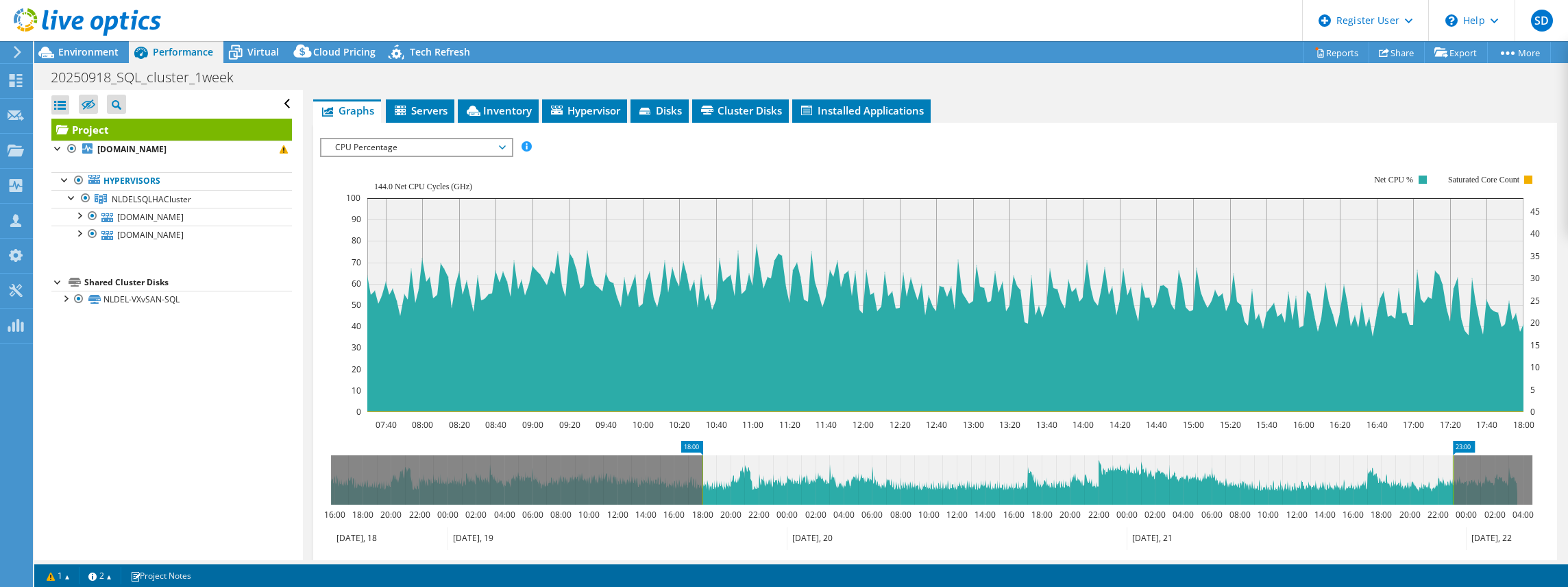
drag, startPoint x: 705, startPoint y: 475, endPoint x: 1453, endPoint y: 508, distance: 748.7
click at [1171, 508] on icon "18:00 23:00 16:00 18:00 20:00 22:00 00:00 02:00 04:00 06:00 08:00 10:00 12:00 1…" at bounding box center [932, 496] width 1223 height 110
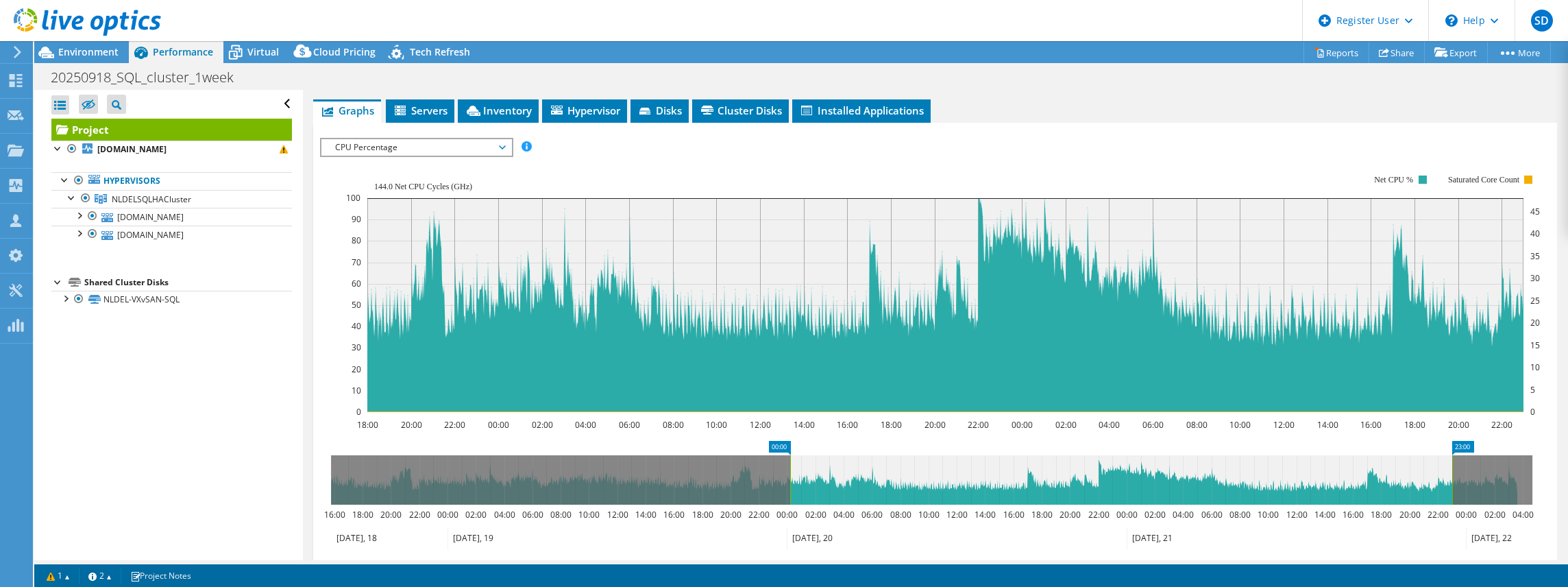
drag, startPoint x: 704, startPoint y: 473, endPoint x: 792, endPoint y: 493, distance: 90.2
click at [792, 493] on rect at bounding box center [791, 480] width 6 height 50
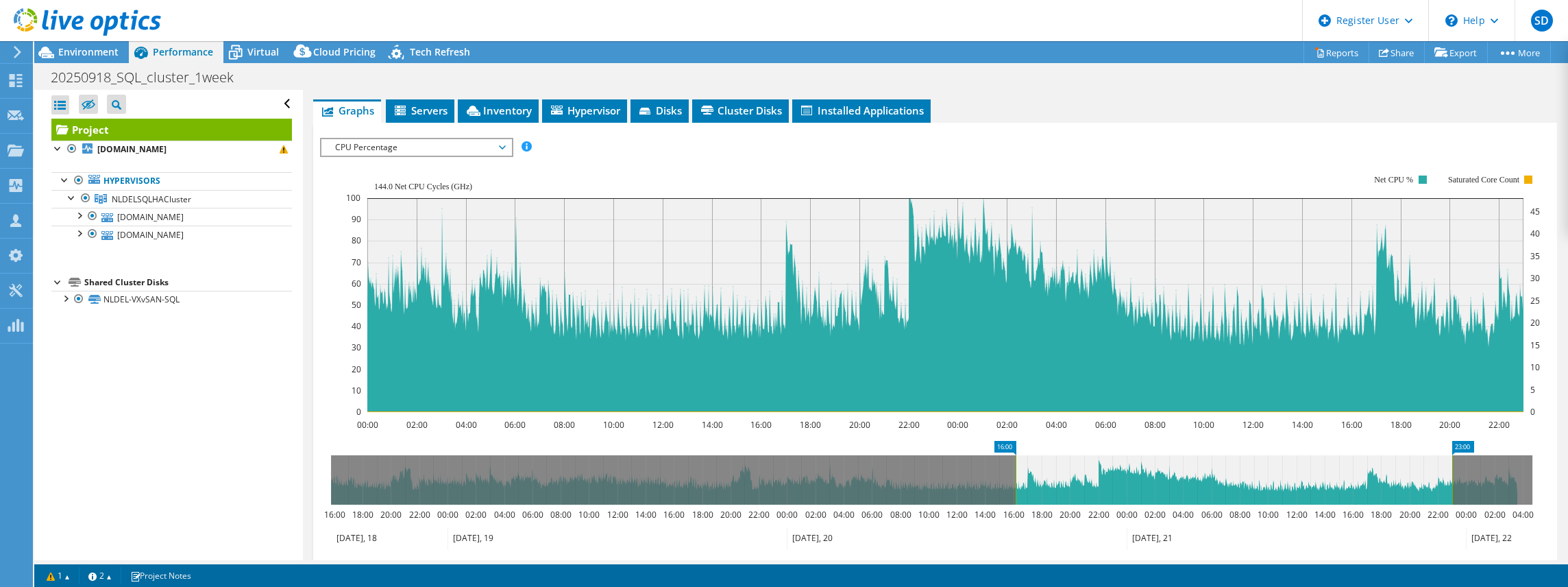
drag, startPoint x: 785, startPoint y: 474, endPoint x: 1014, endPoint y: 482, distance: 229.1
click at [1014, 482] on rect at bounding box center [1016, 480] width 6 height 50
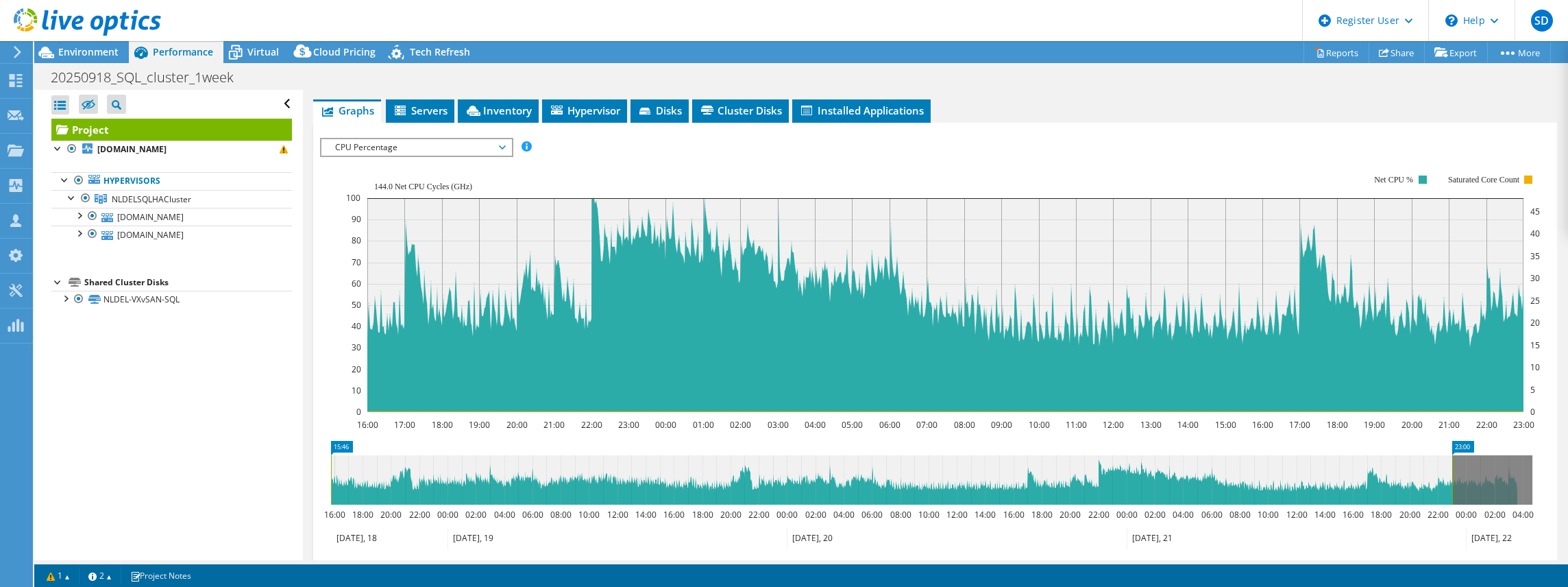
drag, startPoint x: 1013, startPoint y: 476, endPoint x: 330, endPoint y: 474, distance: 683.0
click at [330, 474] on rect at bounding box center [331, 480] width 6 height 50
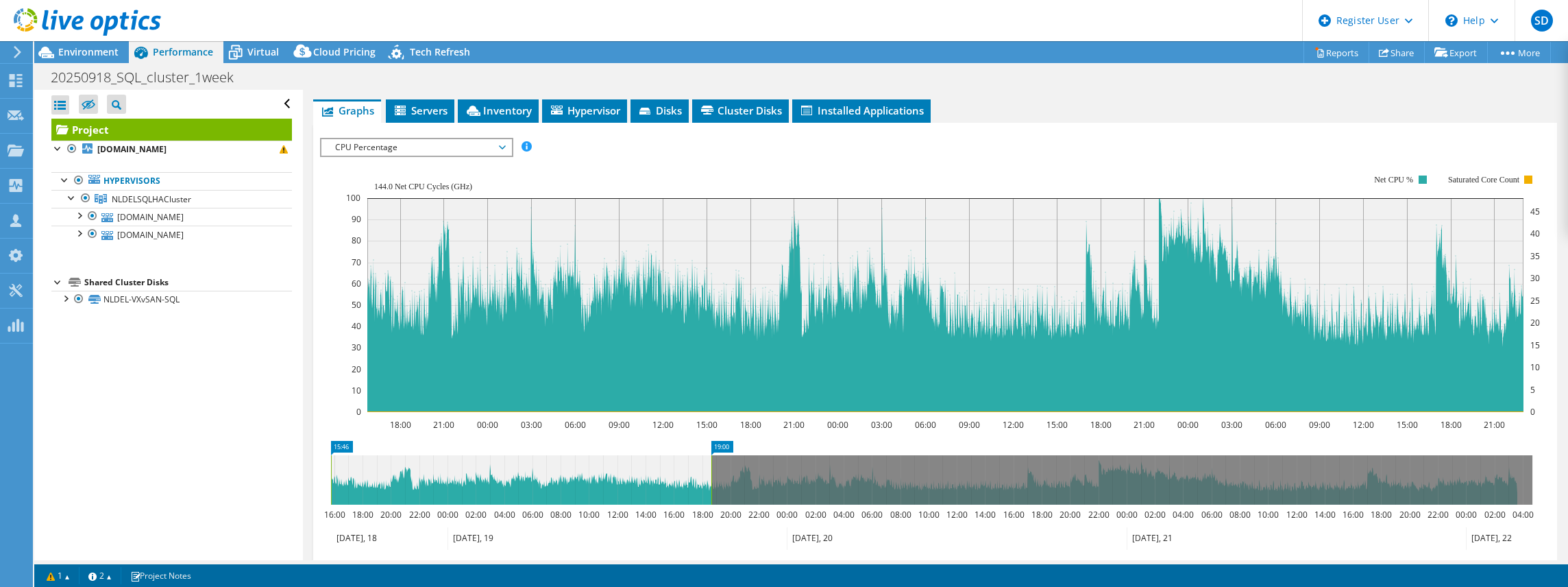
drag, startPoint x: 1450, startPoint y: 477, endPoint x: 709, endPoint y: 494, distance: 741.2
click at [709, 494] on rect at bounding box center [712, 480] width 6 height 50
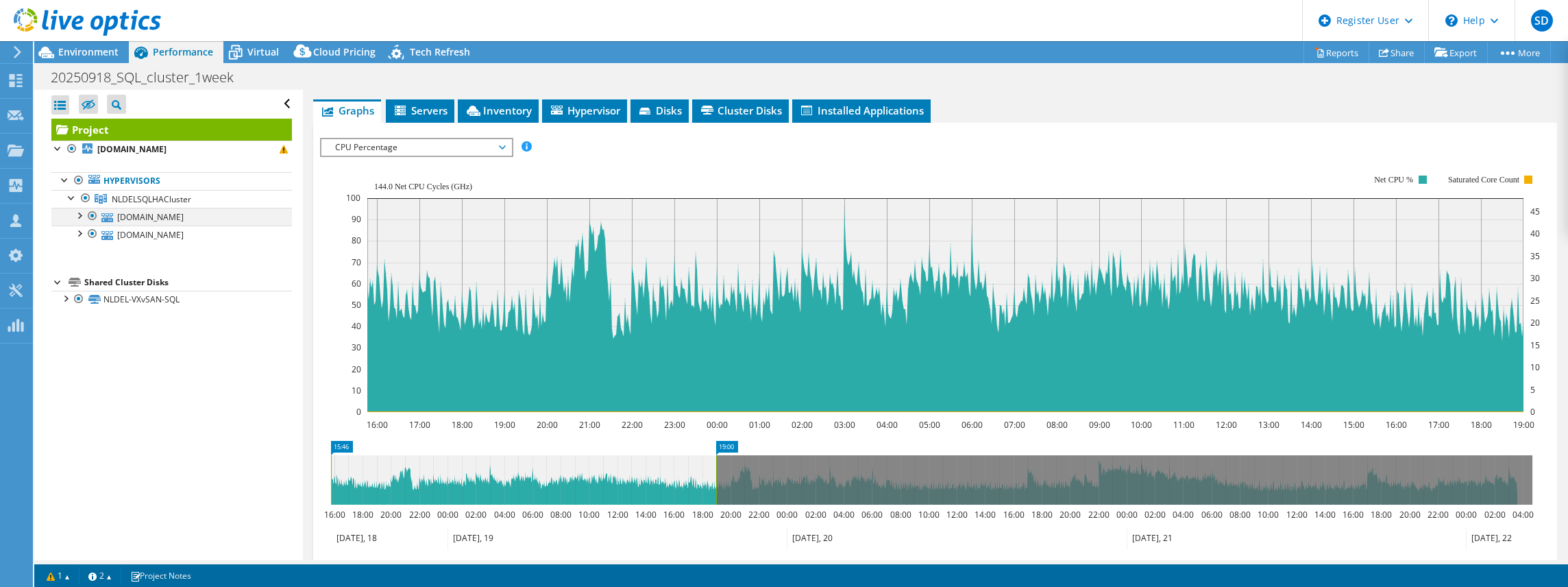
click at [91, 213] on div at bounding box center [92, 216] width 14 height 17
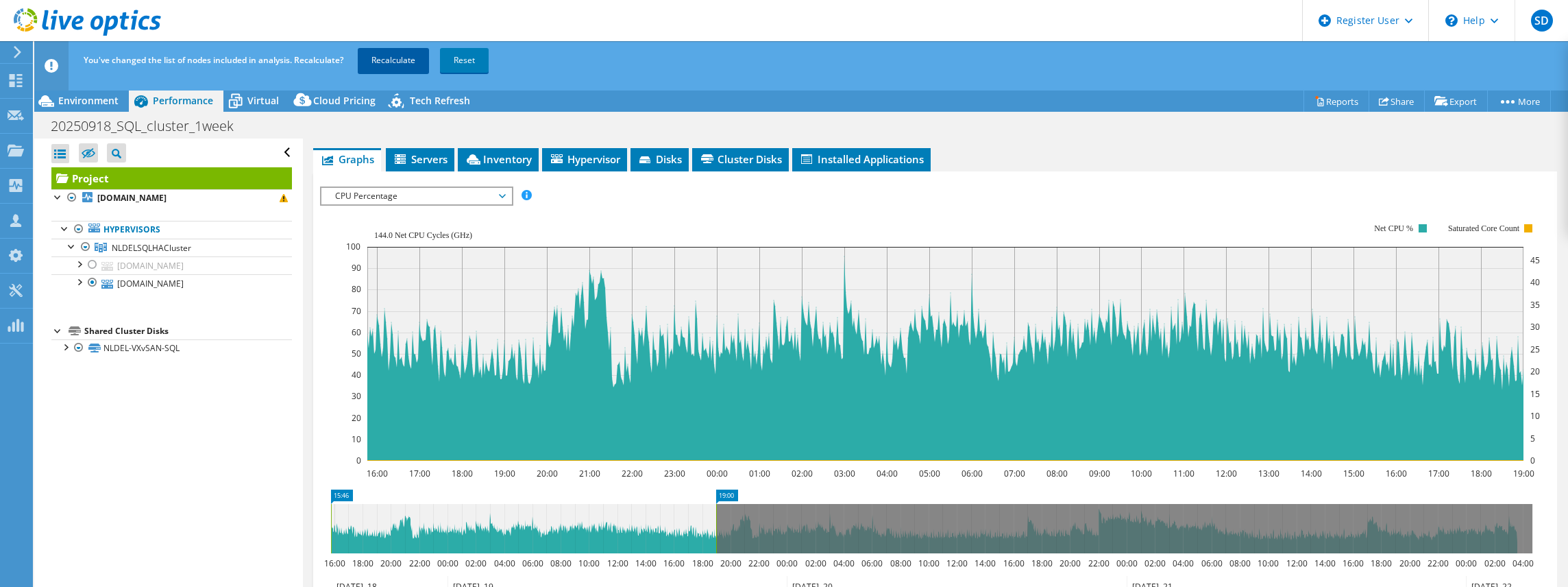
click at [393, 56] on link "Recalculate" at bounding box center [394, 61] width 72 height 25
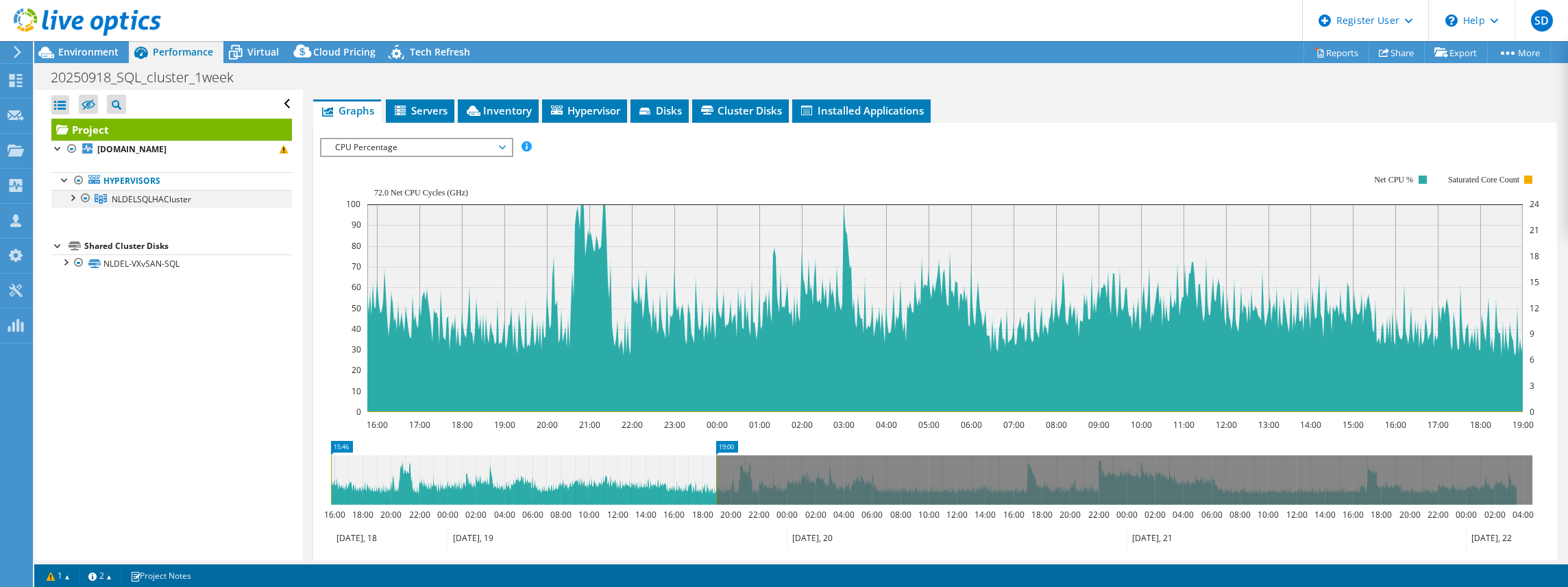
click at [72, 196] on div at bounding box center [72, 197] width 14 height 14
click at [92, 215] on div at bounding box center [92, 216] width 14 height 17
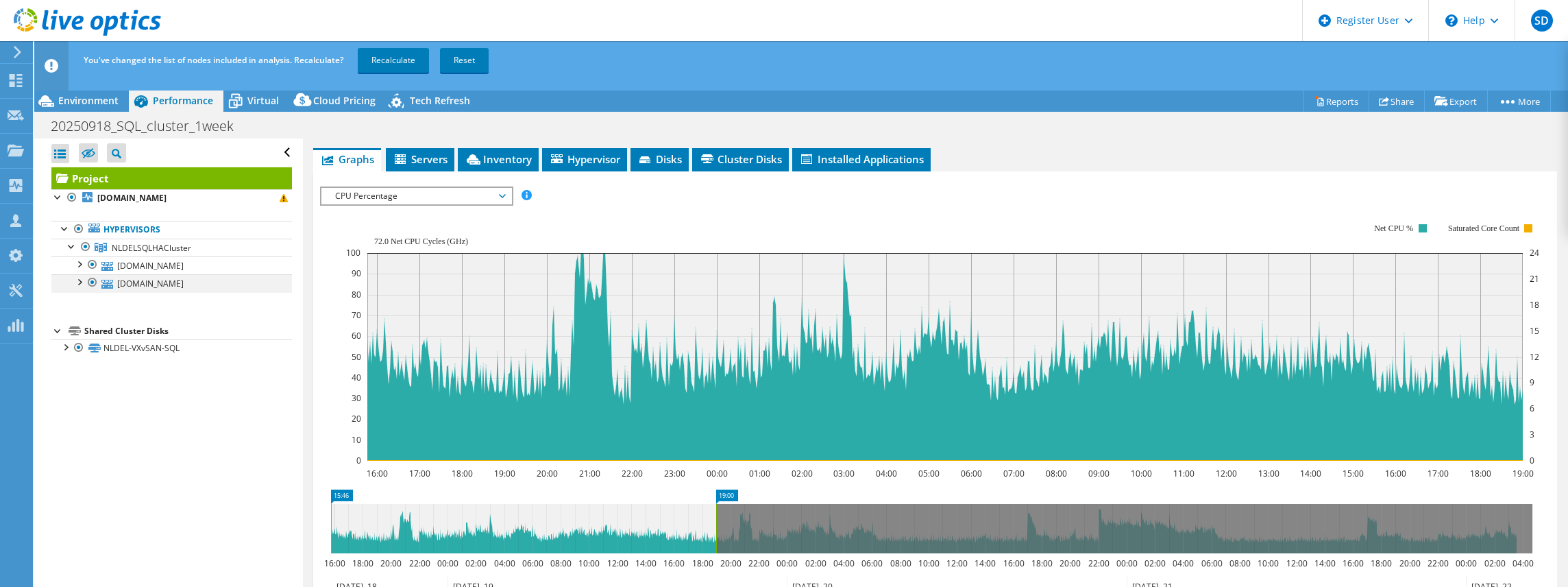
click at [92, 281] on div at bounding box center [92, 282] width 14 height 17
click at [385, 62] on link "Recalculate" at bounding box center [394, 61] width 72 height 25
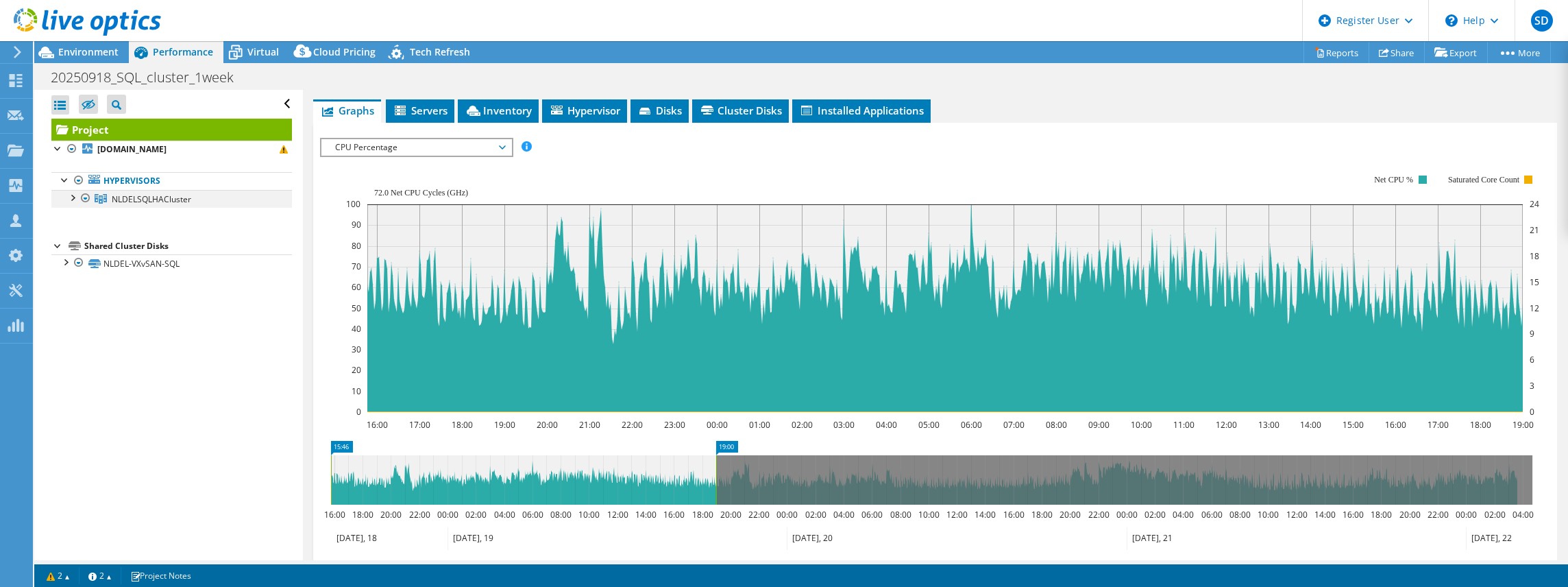
click at [72, 197] on div at bounding box center [72, 197] width 14 height 14
click at [416, 150] on span "CPU Percentage" at bounding box center [416, 147] width 176 height 17
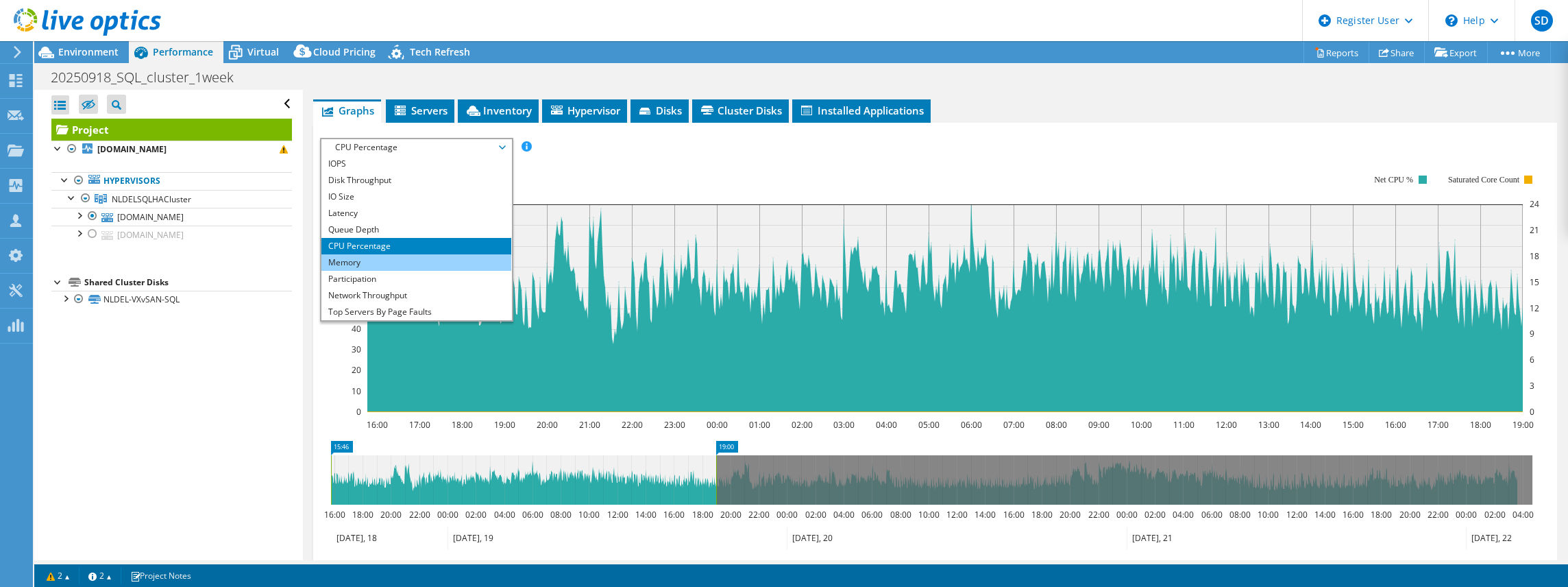
click at [346, 257] on li "Memory" at bounding box center [416, 262] width 190 height 17
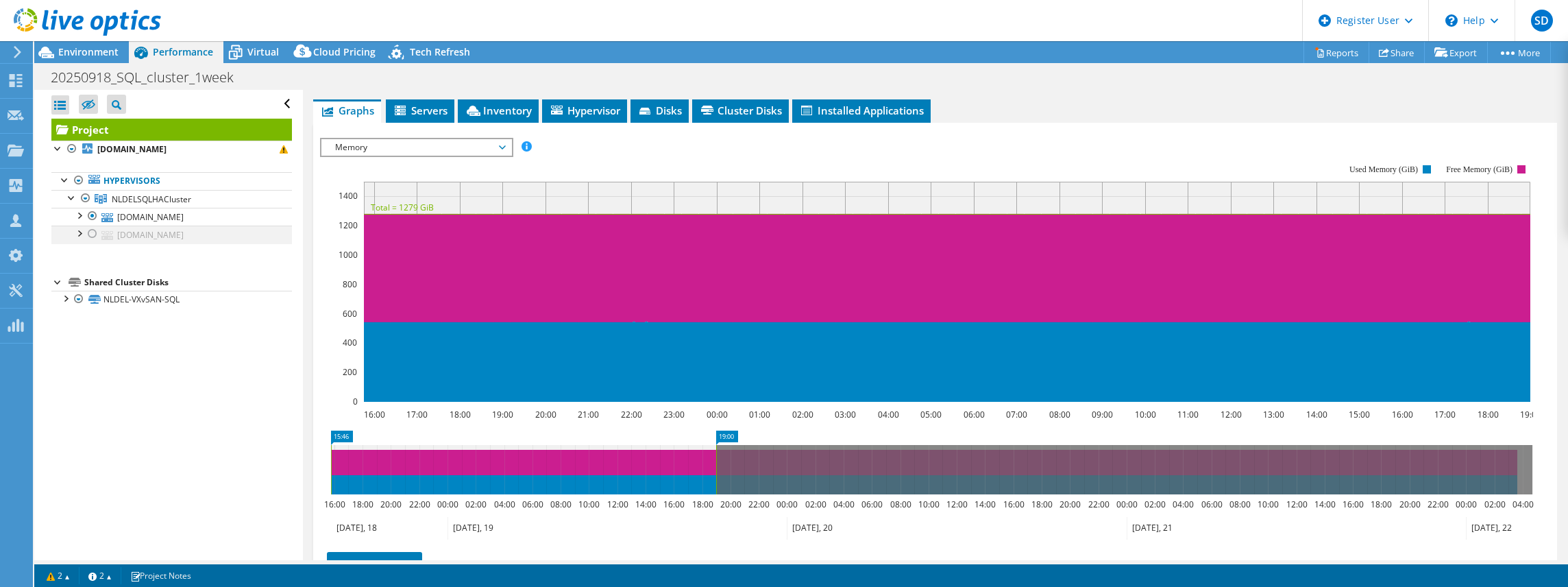
click at [92, 230] on div at bounding box center [92, 234] width 14 height 17
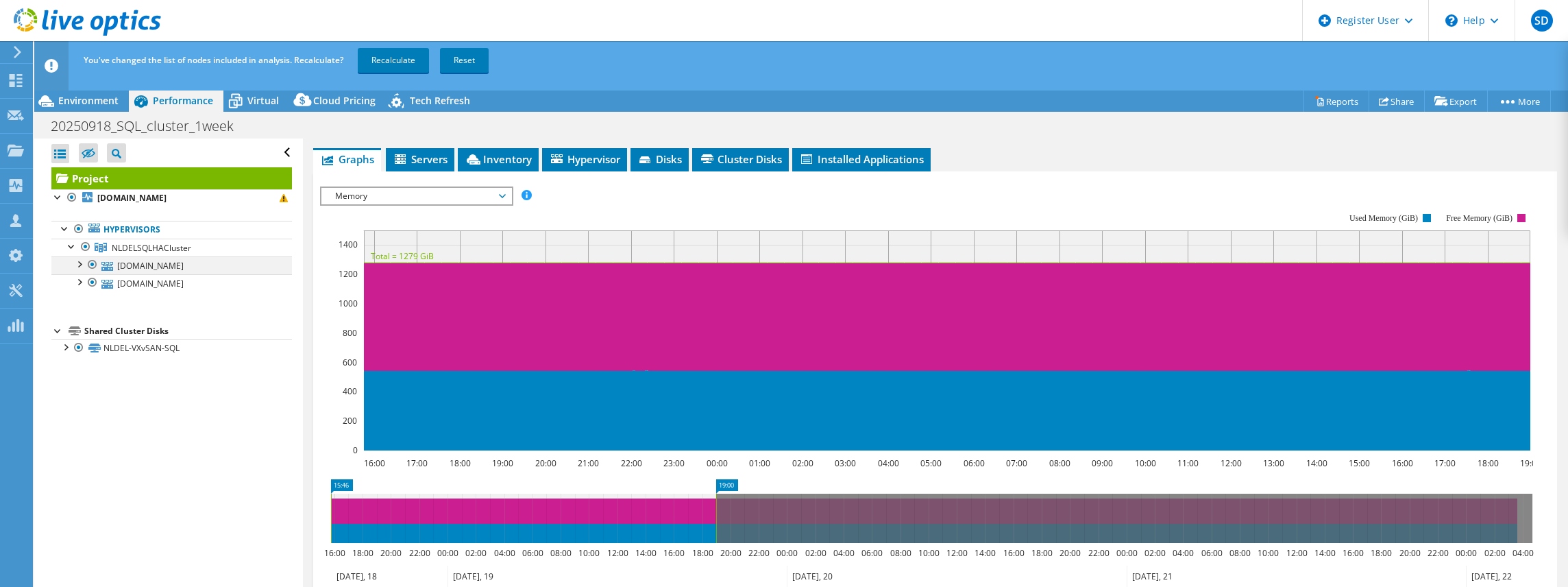
click at [96, 260] on div at bounding box center [92, 265] width 14 height 17
click at [384, 63] on link "Recalculate" at bounding box center [394, 61] width 72 height 25
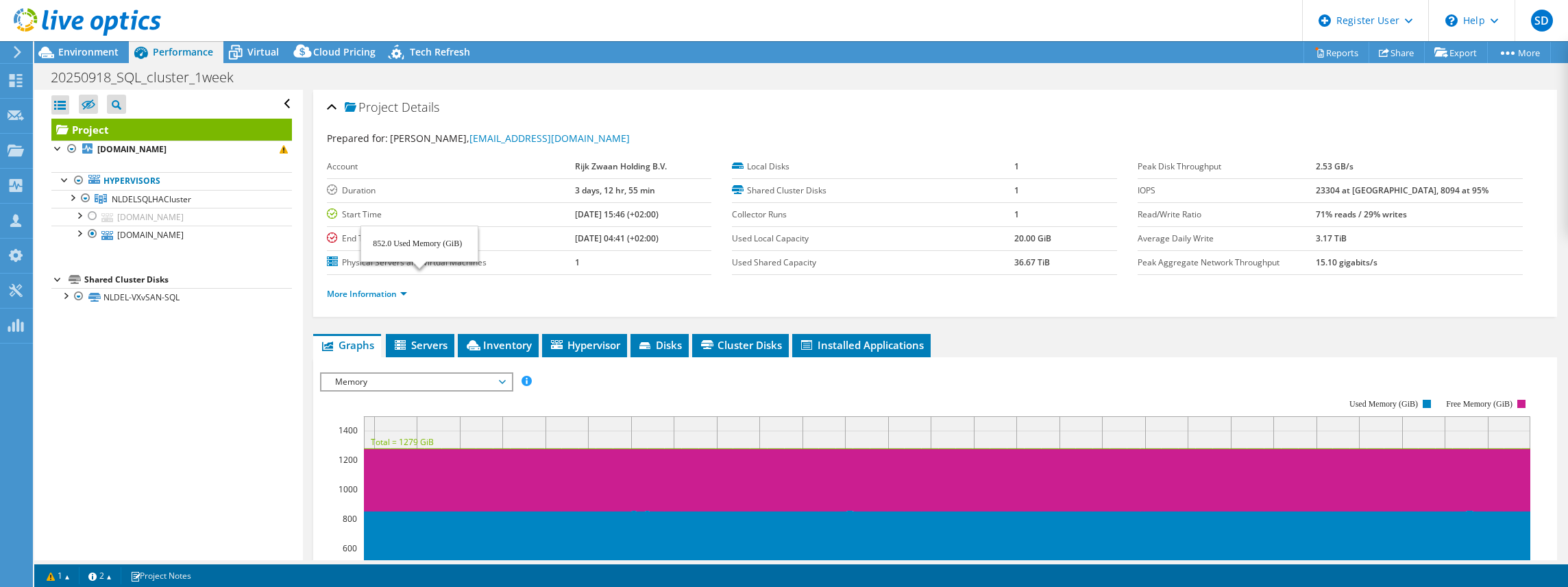
select select "Over Provisioning"
select select "EUFrankfurt"
select select "EUR"
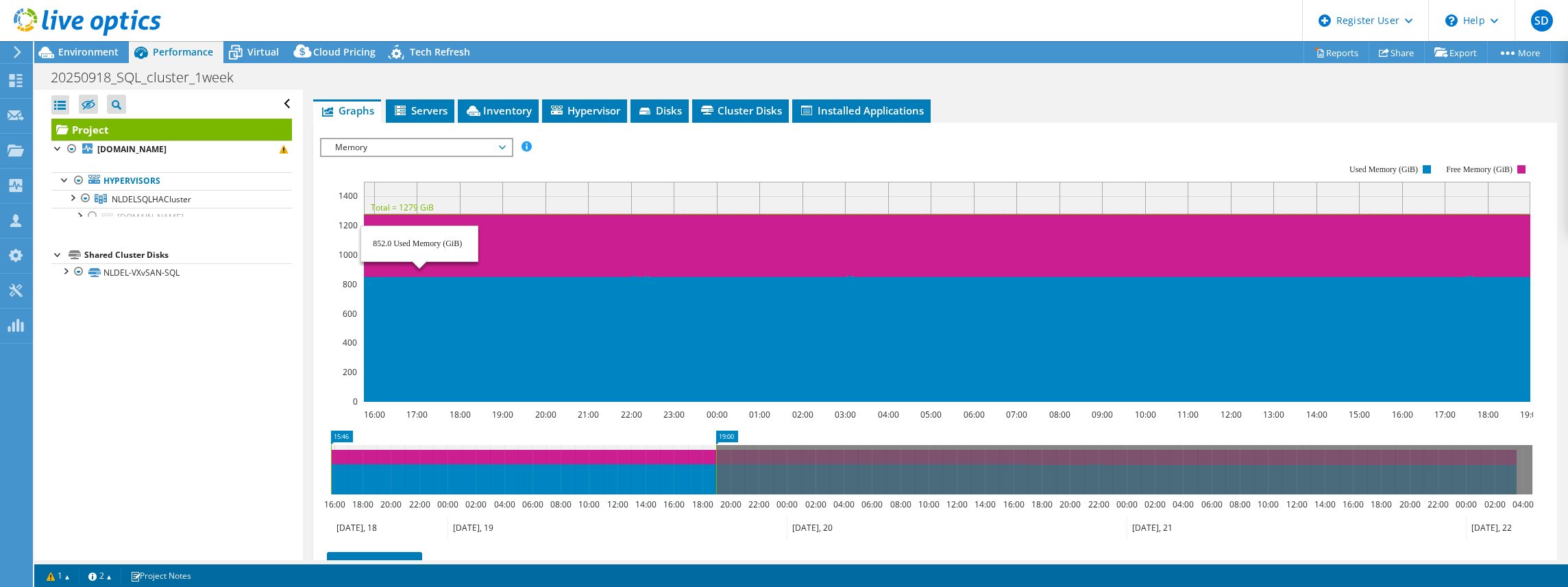
click at [71, 197] on div at bounding box center [72, 197] width 14 height 14
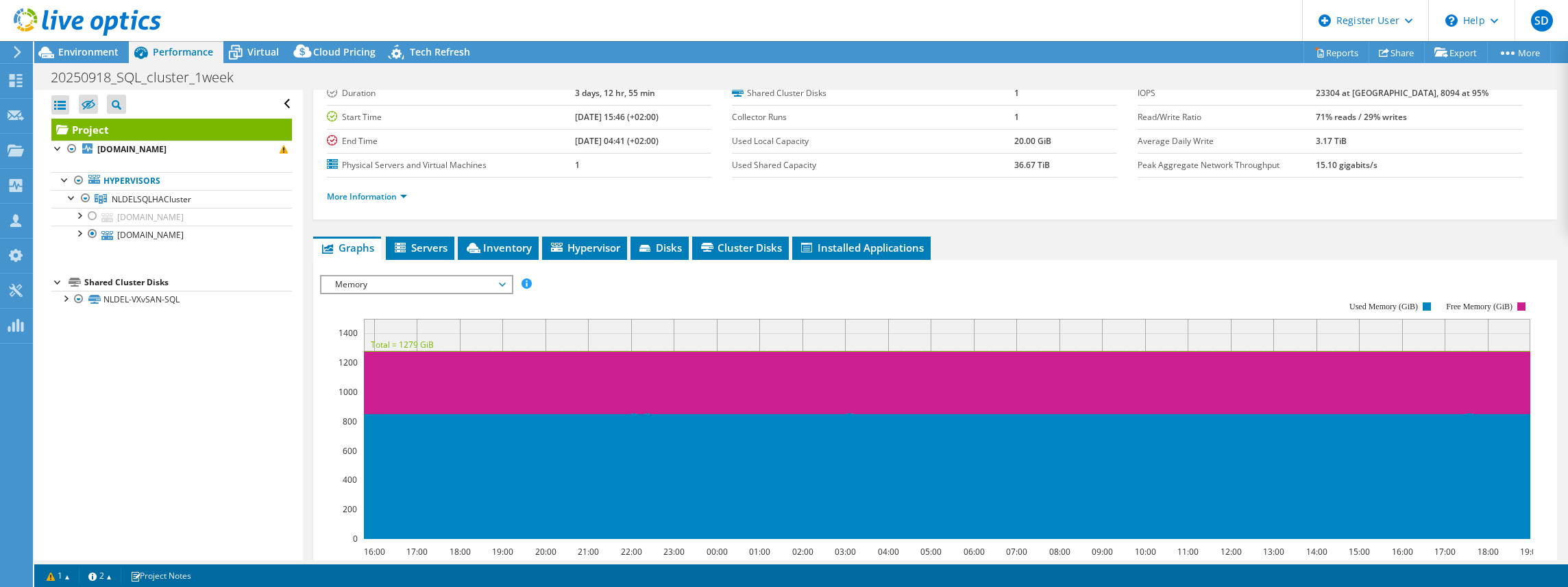
scroll to position [0, 0]
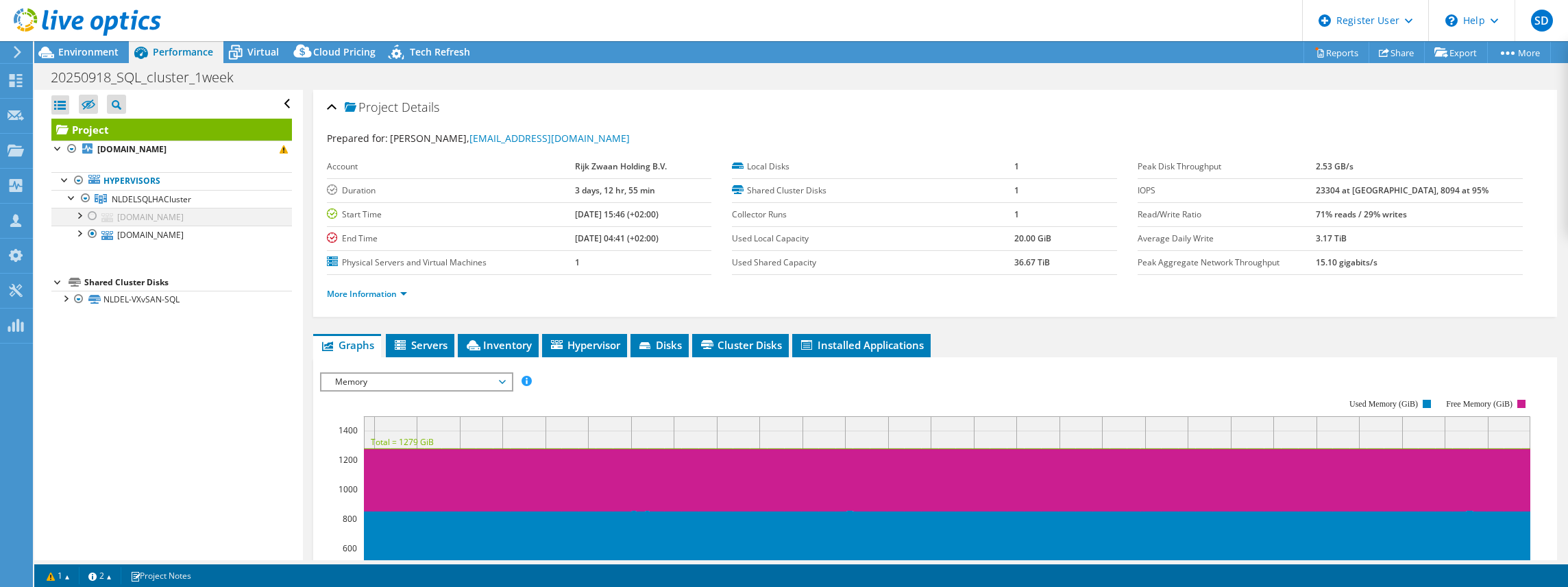
click at [94, 213] on div at bounding box center [92, 216] width 14 height 17
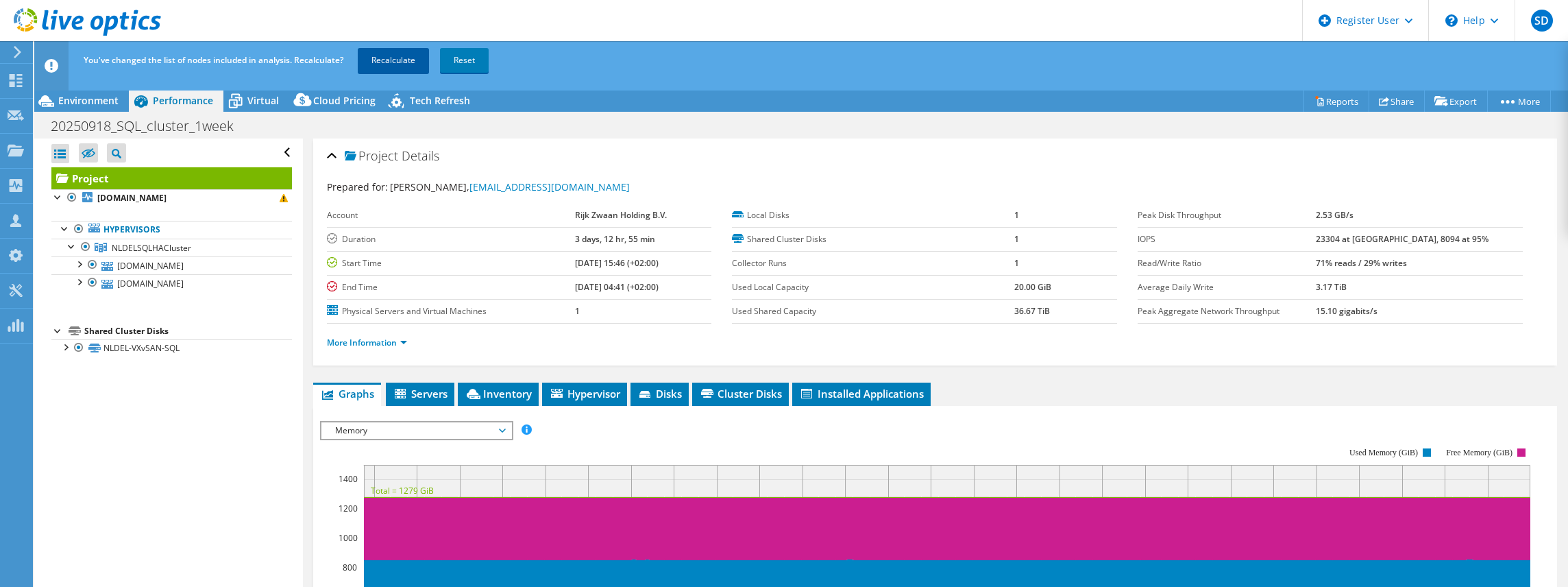
click at [382, 60] on link "Recalculate" at bounding box center [394, 61] width 72 height 25
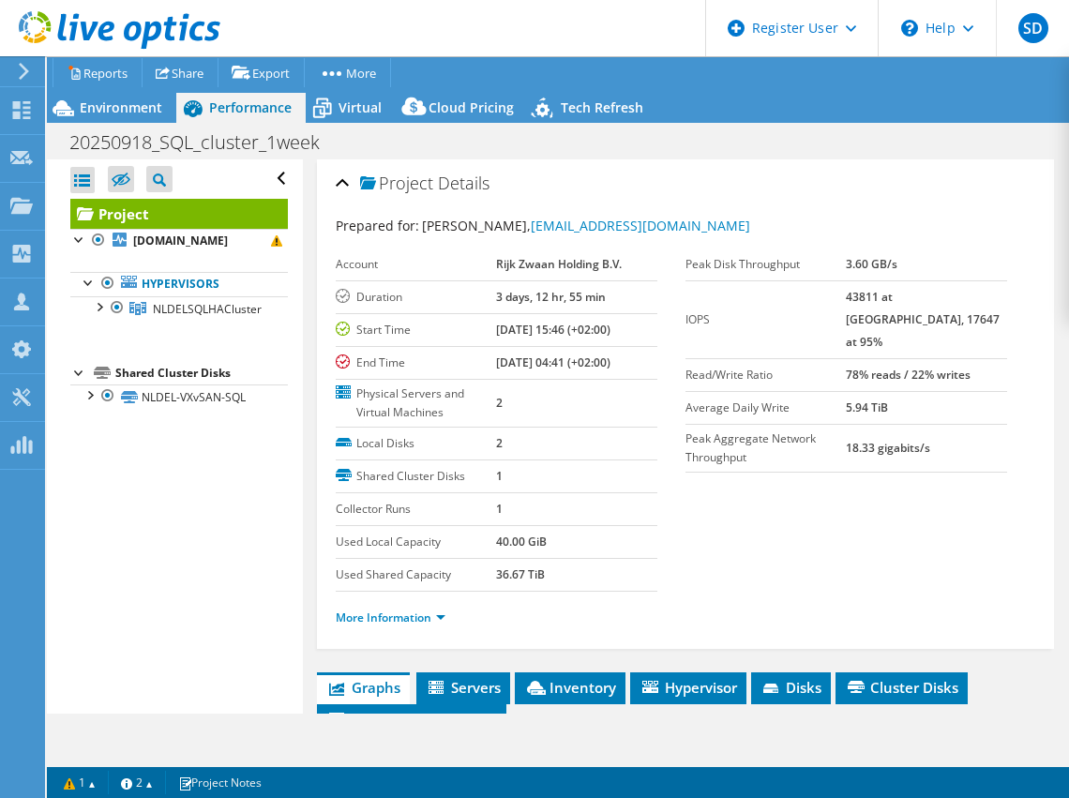
click at [798, 501] on section "Prepared for: [PERSON_NAME], [PERSON_NAME][EMAIL_ADDRESS][DOMAIN_NAME] Account …" at bounding box center [686, 430] width 701 height 429
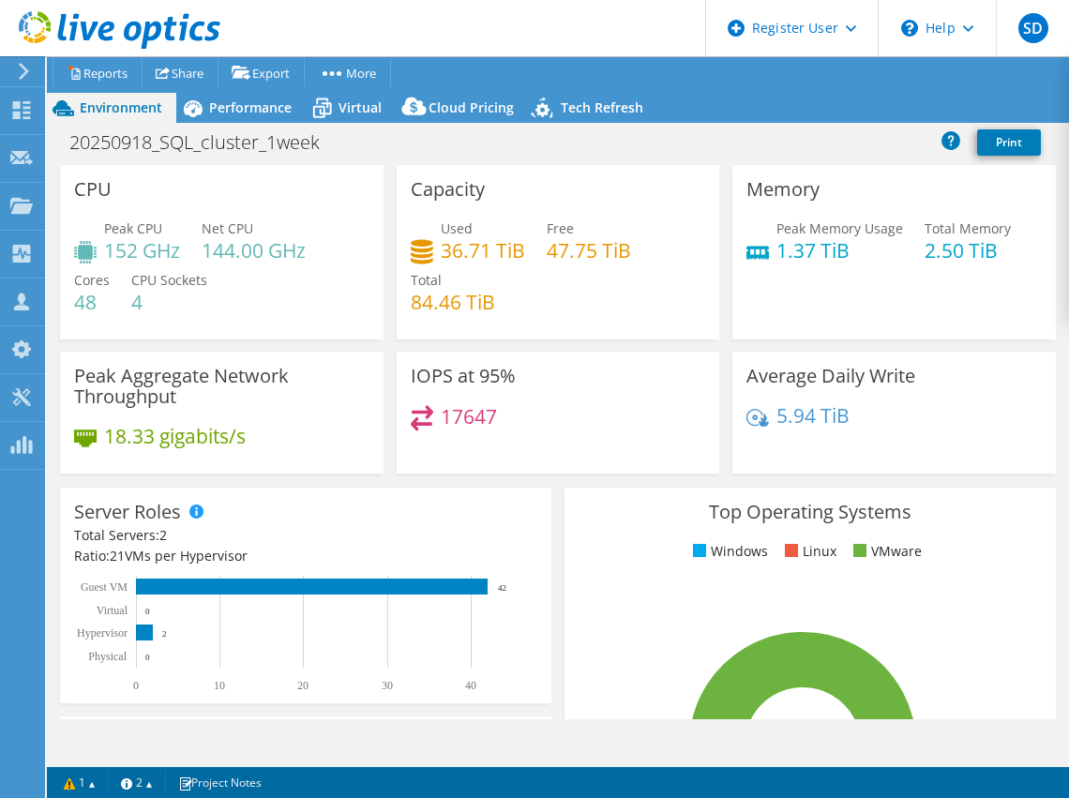
select select "EUFrankfurt"
select select "USD"
